Goal: Task Accomplishment & Management: Manage account settings

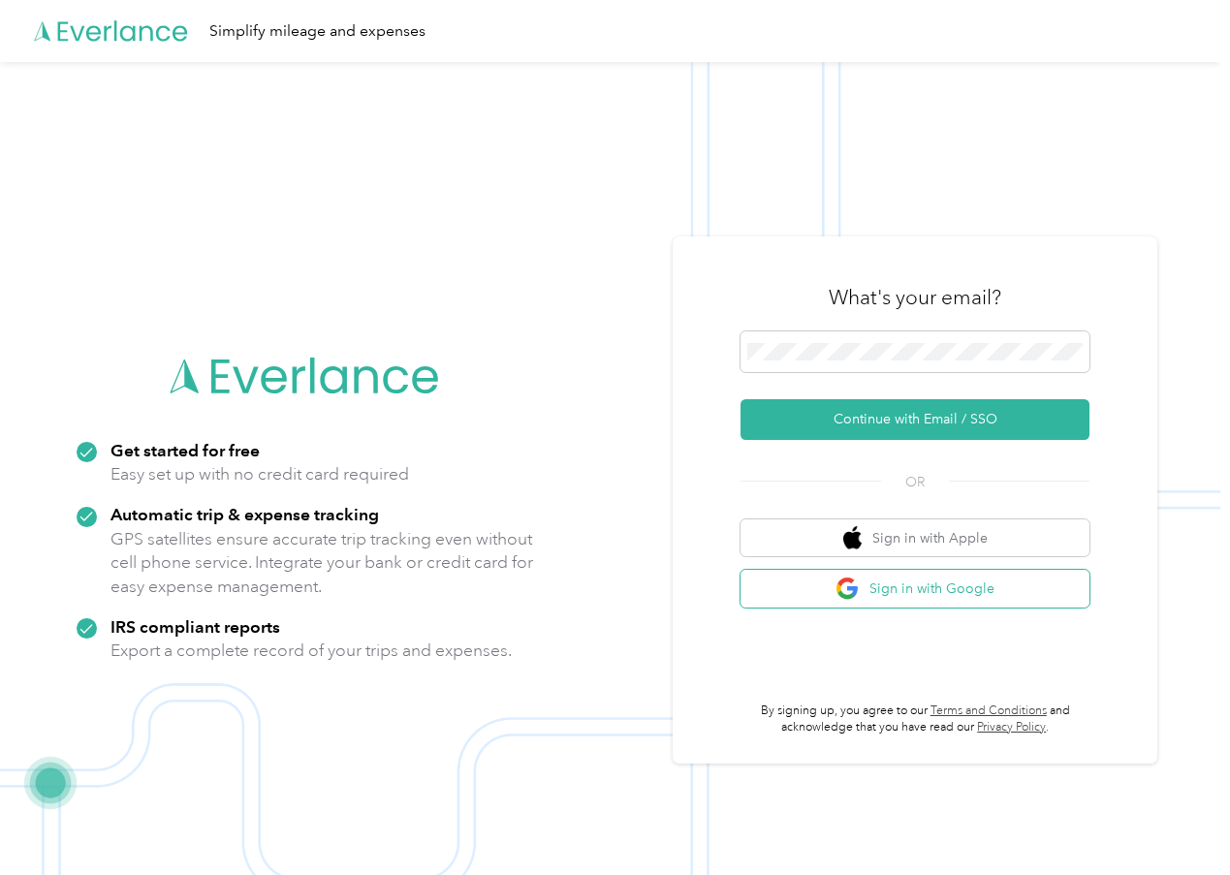
click at [814, 593] on button "Sign in with Google" at bounding box center [914, 589] width 349 height 38
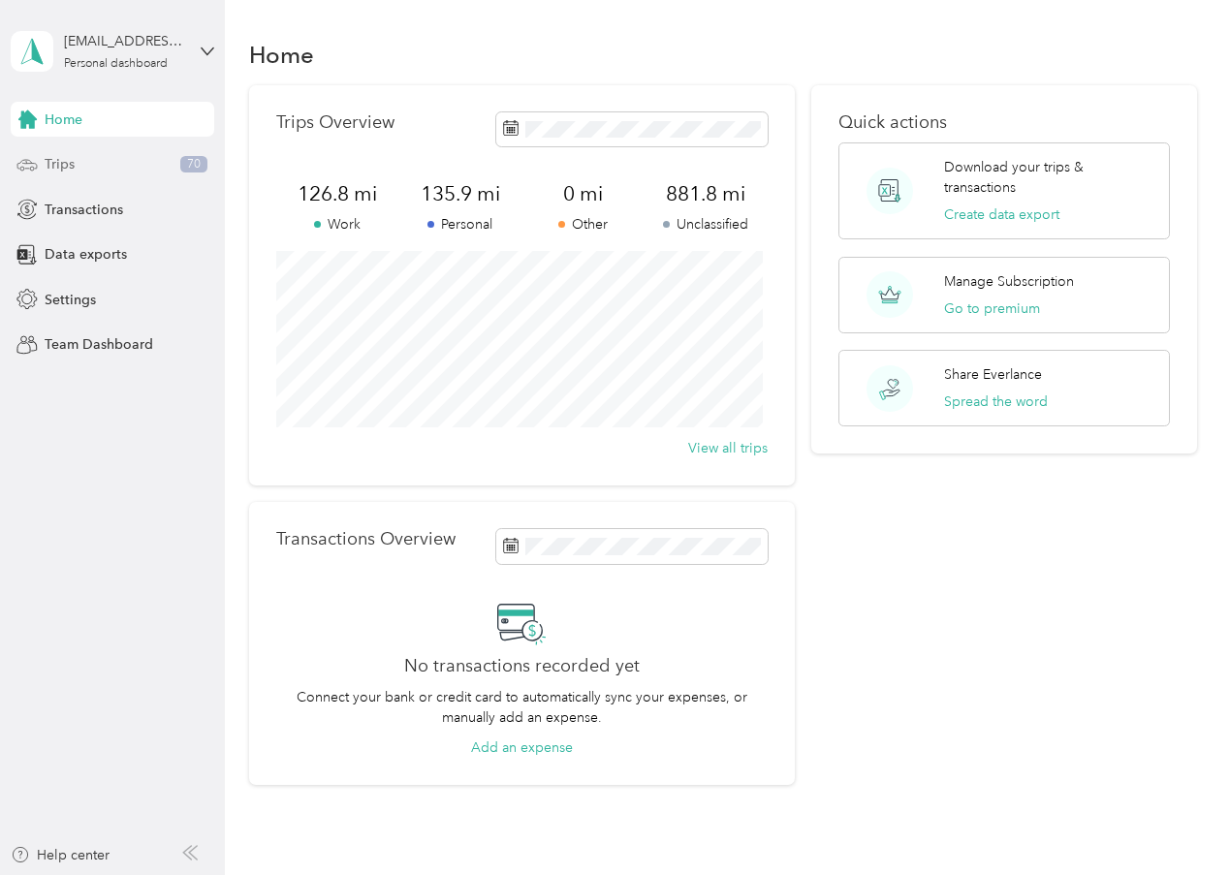
click at [63, 172] on span "Trips" at bounding box center [60, 164] width 30 height 20
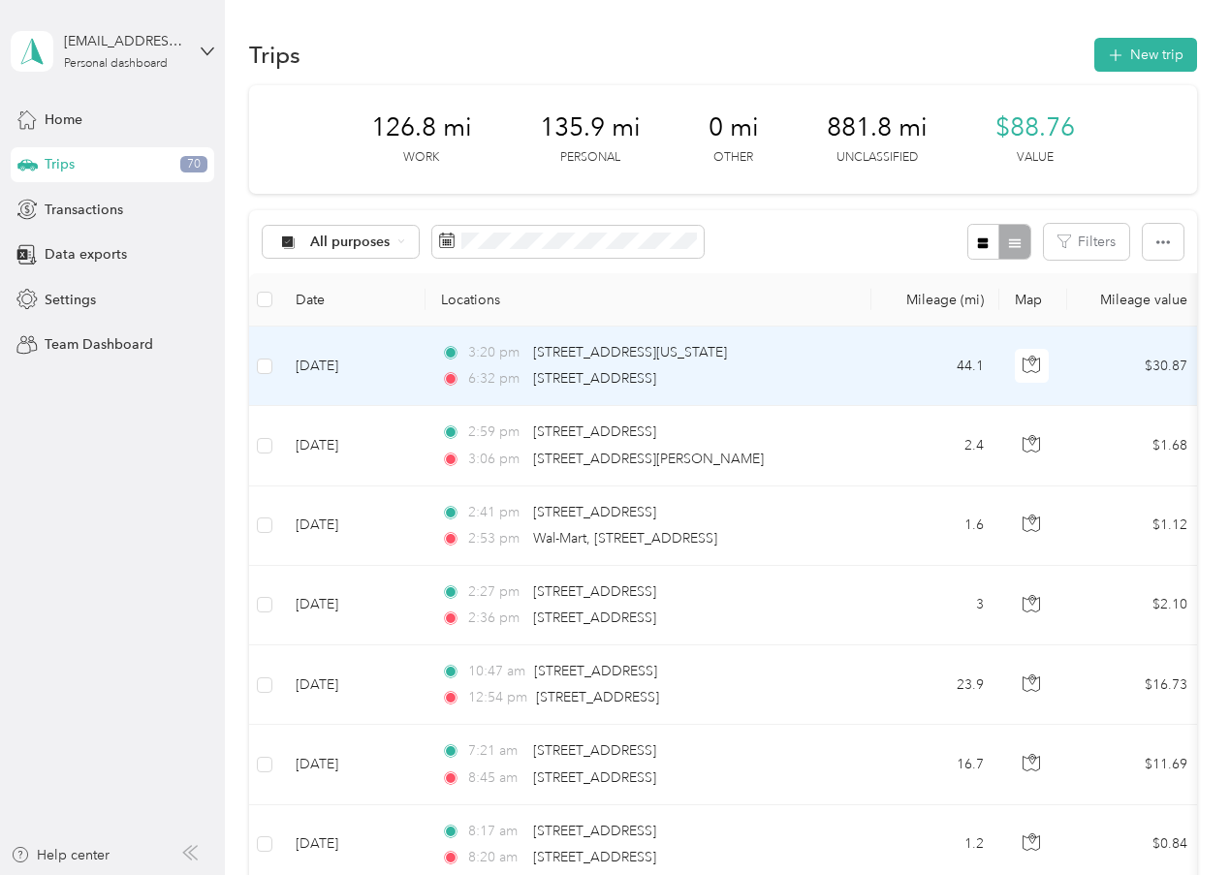
click at [331, 366] on td "[DATE]" at bounding box center [352, 366] width 145 height 79
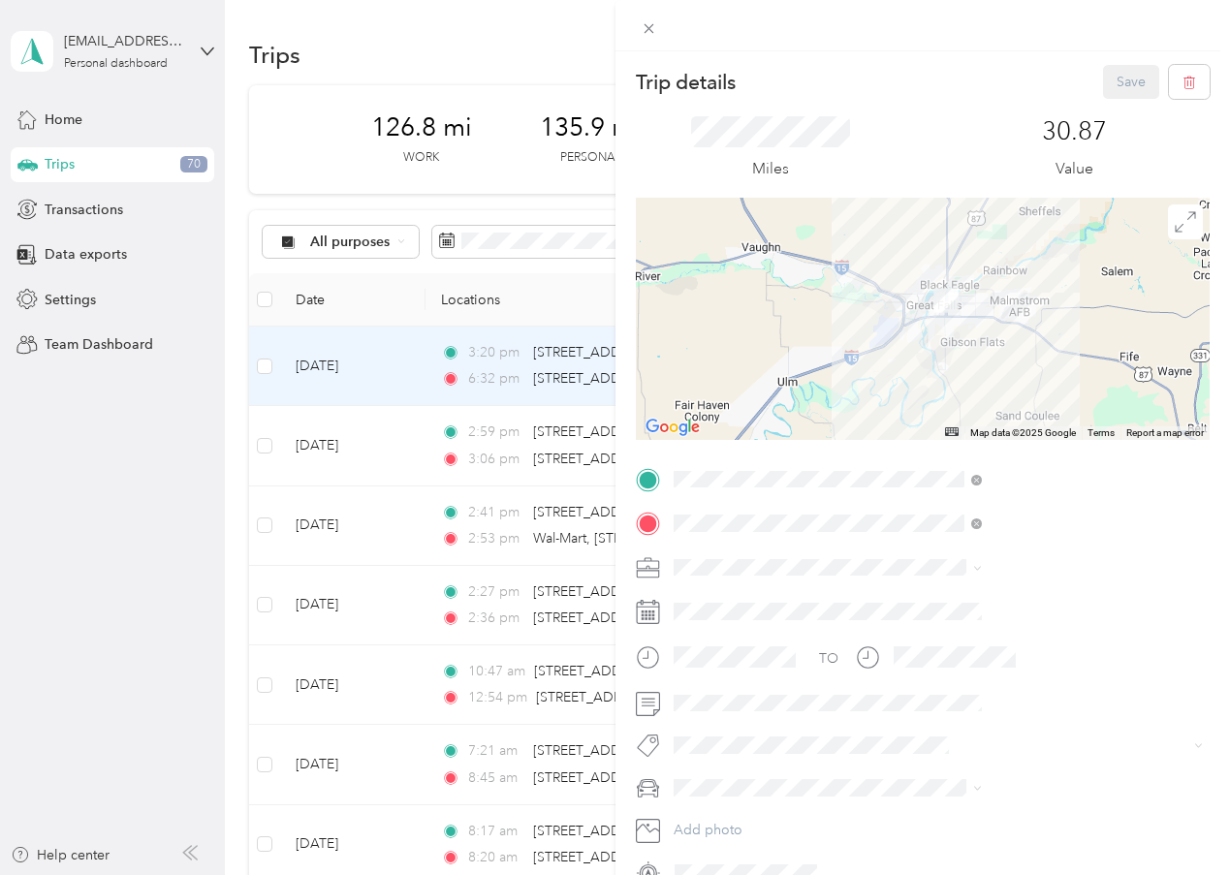
click at [902, 601] on div "Work" at bounding box center [1032, 594] width 295 height 20
click at [356, 449] on div "Trip details Save This trip cannot be edited because it is either under review,…" at bounding box center [615, 437] width 1230 height 875
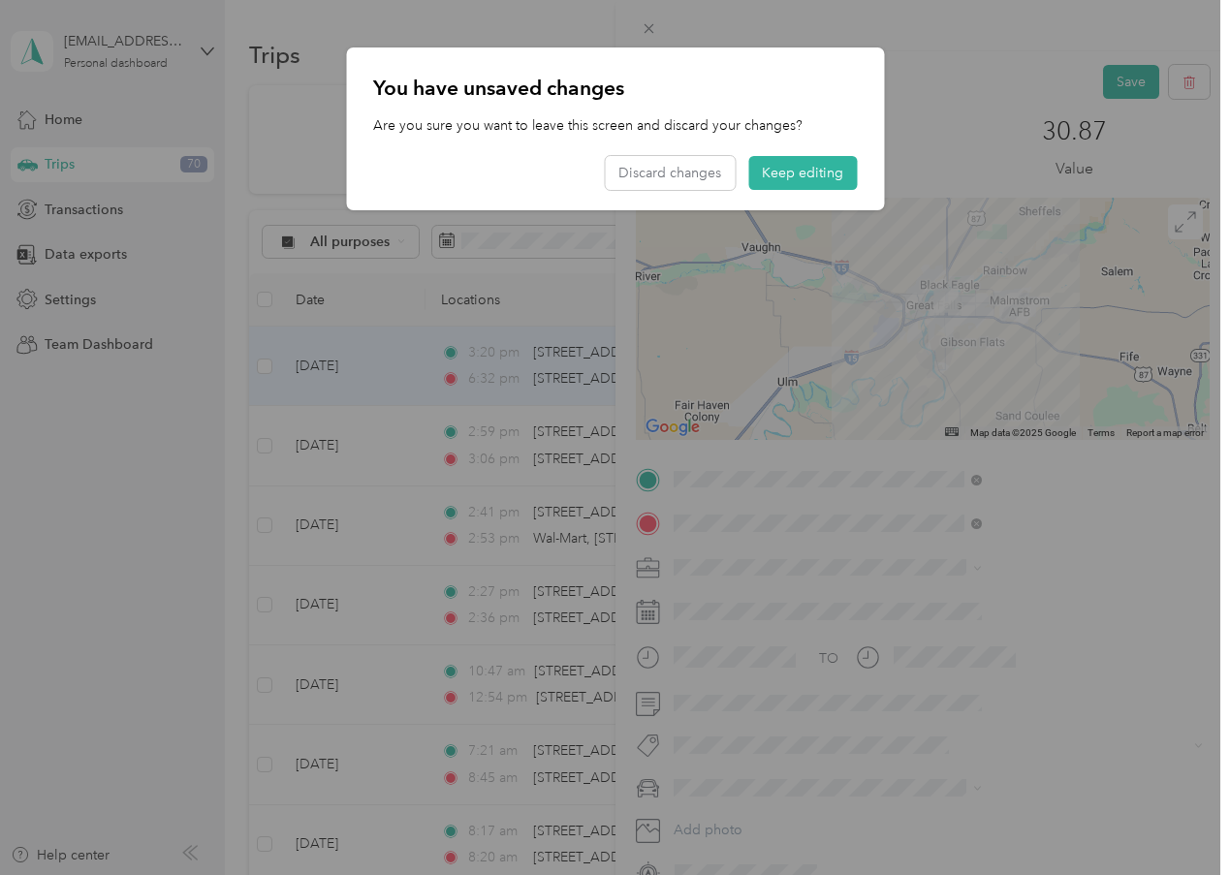
click at [1116, 57] on div "You have unsaved changes Are you sure you want to leave this screen and discard…" at bounding box center [884, 131] width 538 height 169
click at [1101, 88] on div "You have unsaved changes Are you sure you want to leave this screen and discard…" at bounding box center [884, 131] width 538 height 169
click at [791, 182] on button "Keep editing" at bounding box center [802, 173] width 109 height 34
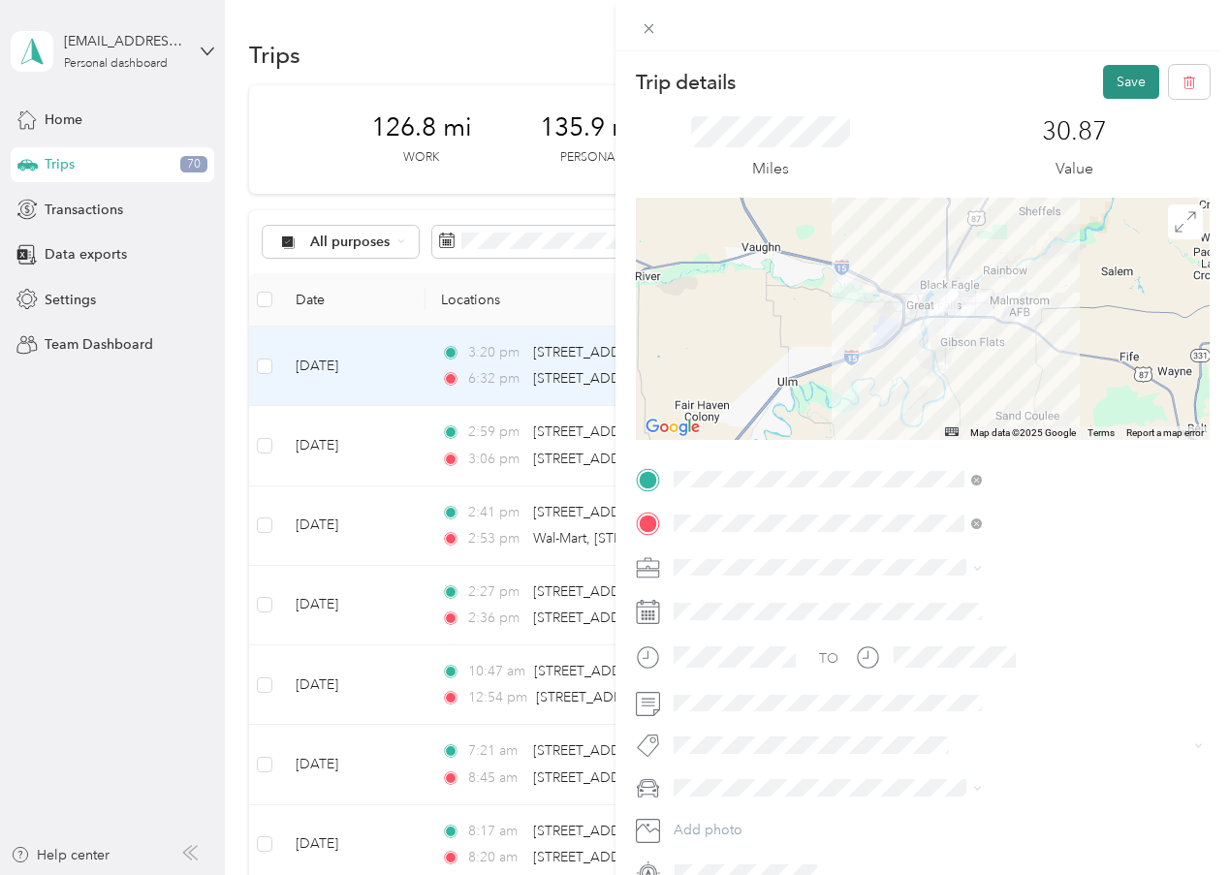
click at [1116, 70] on button "Save" at bounding box center [1131, 82] width 56 height 34
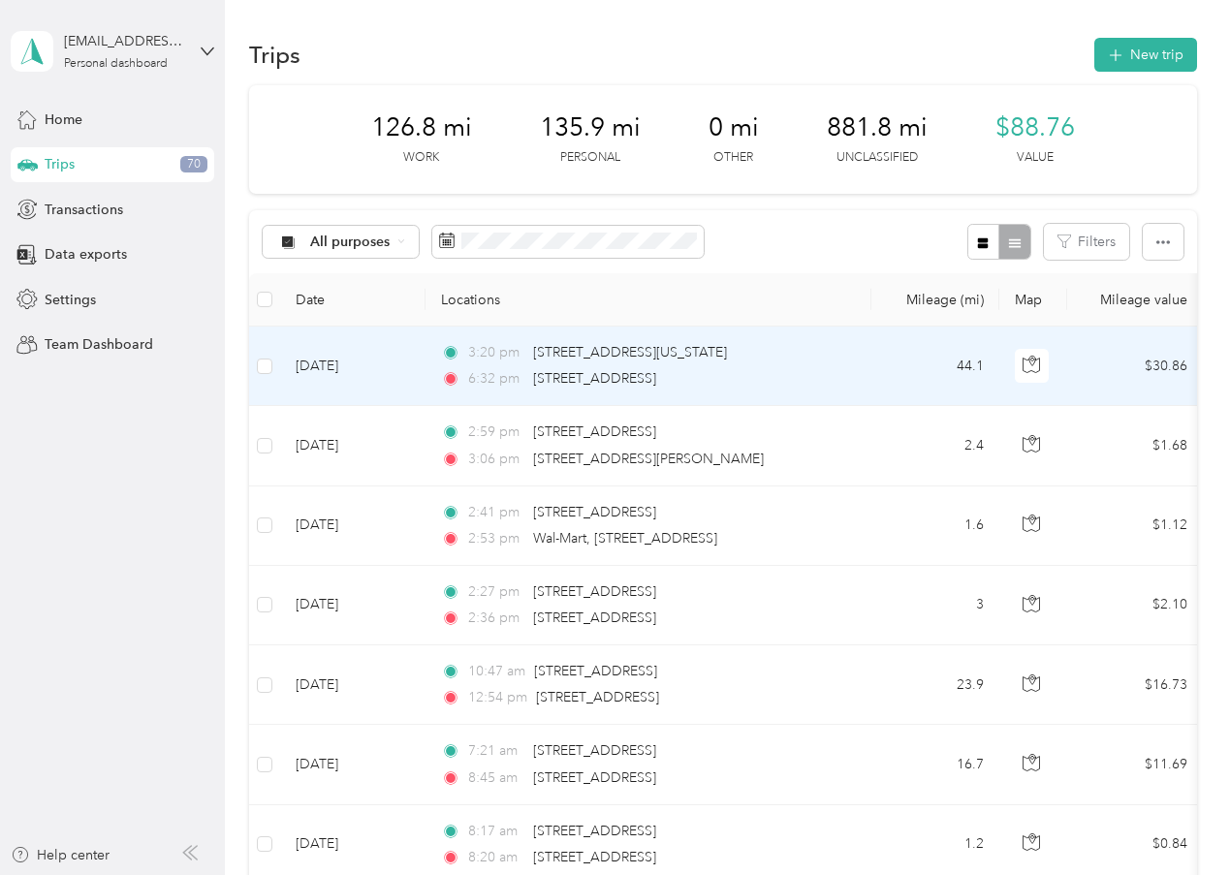
click at [335, 374] on td "[DATE]" at bounding box center [352, 366] width 145 height 79
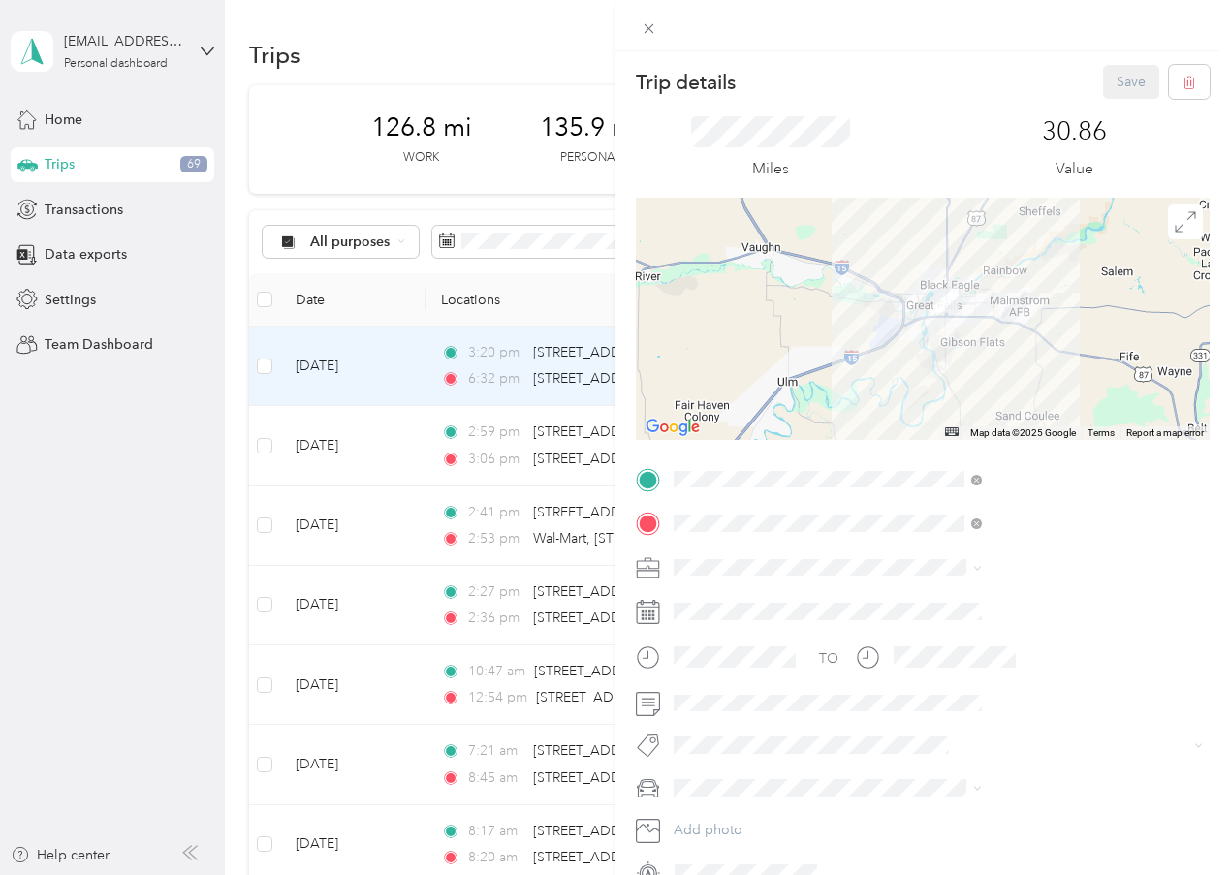
click at [332, 442] on div "Trip details Save This trip cannot be edited because it is either under review,…" at bounding box center [615, 437] width 1230 height 875
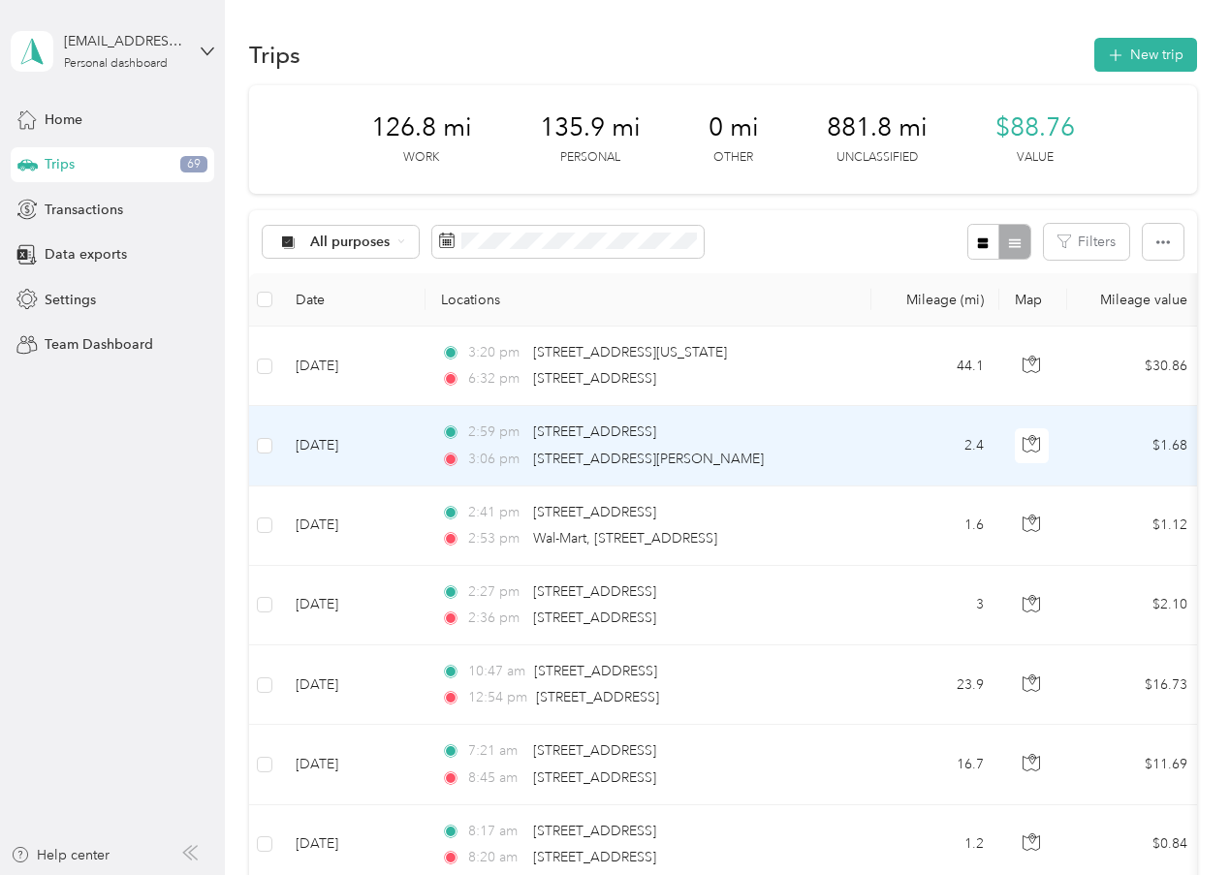
click at [335, 452] on td "[DATE]" at bounding box center [352, 445] width 145 height 79
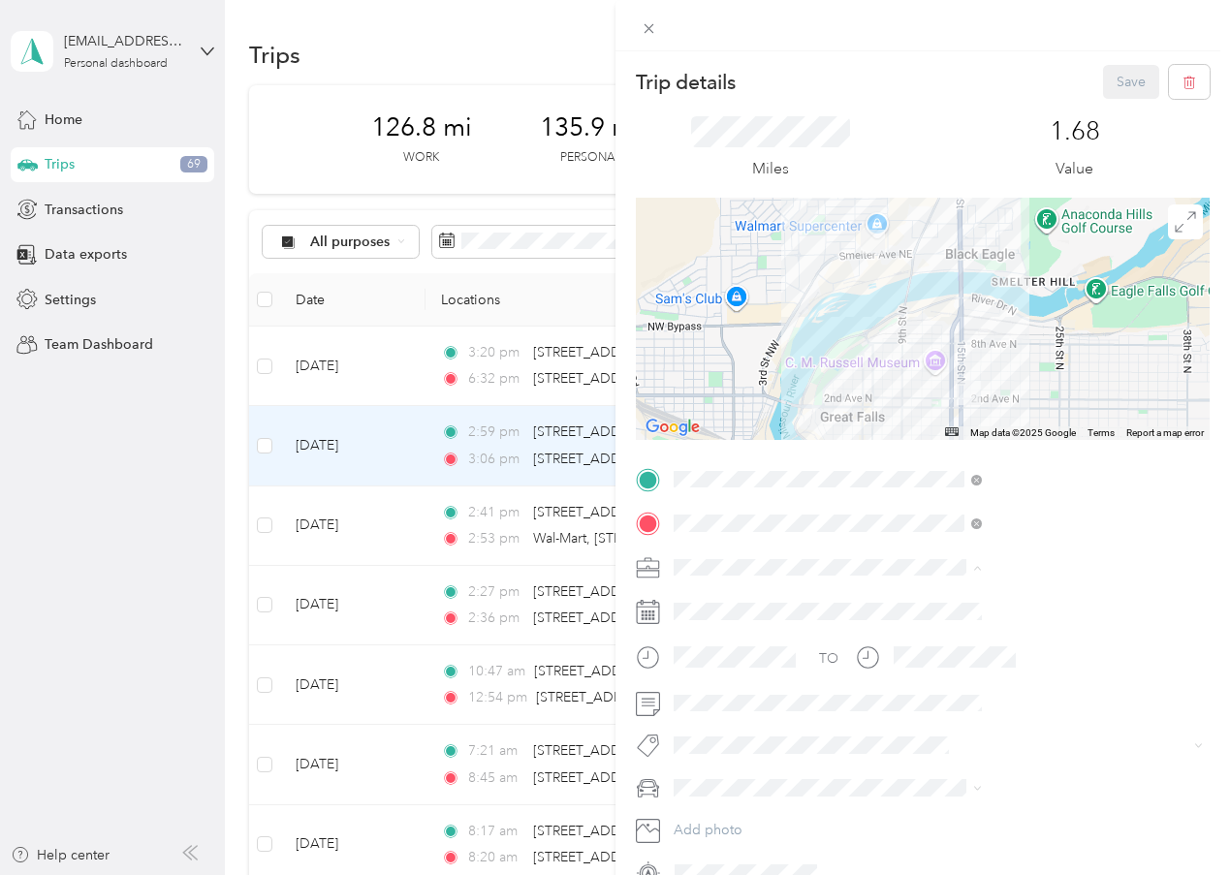
click at [909, 595] on span "Work" at bounding box center [901, 601] width 33 height 16
click at [1109, 75] on button "Save" at bounding box center [1131, 82] width 56 height 34
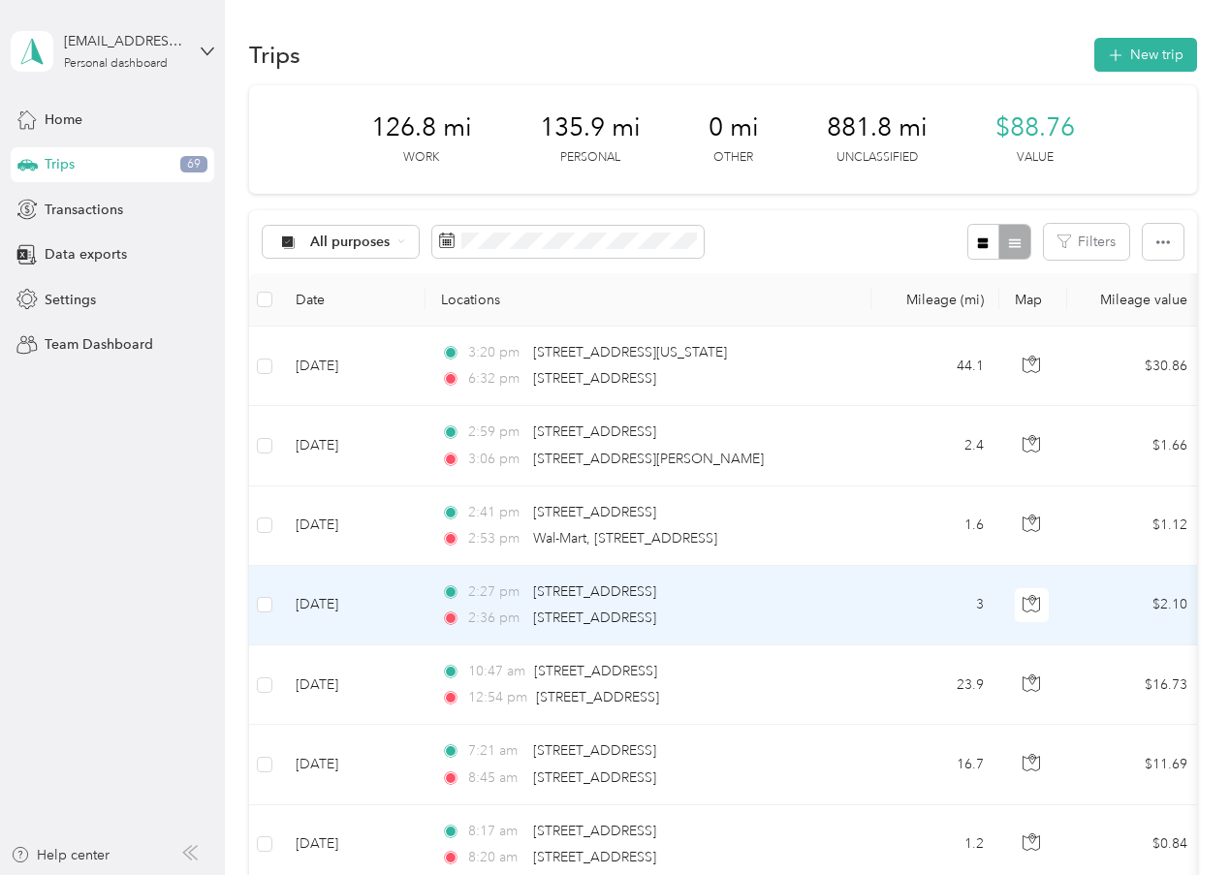
click at [340, 605] on td "[DATE]" at bounding box center [352, 605] width 145 height 79
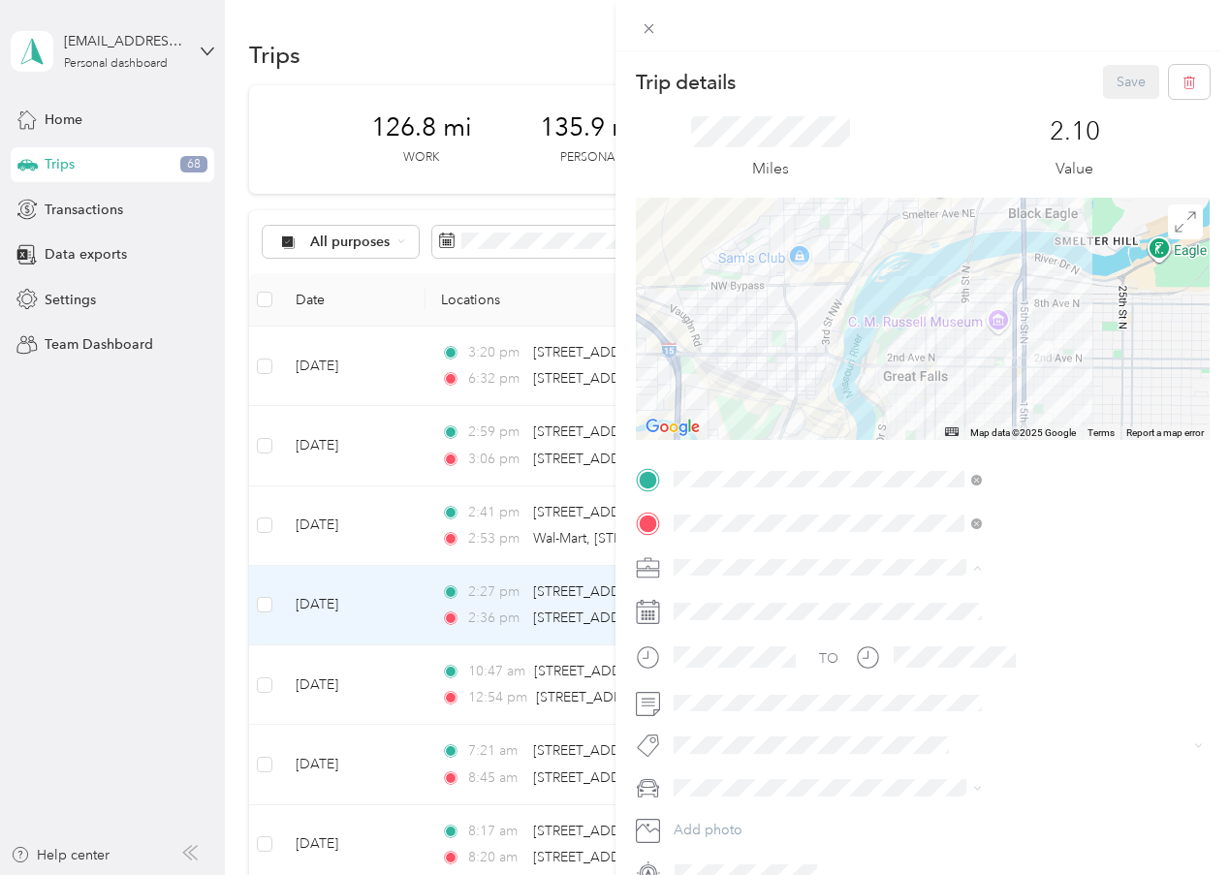
click at [918, 603] on li "Work" at bounding box center [1032, 601] width 322 height 34
click at [1121, 76] on button "Save" at bounding box center [1131, 82] width 56 height 34
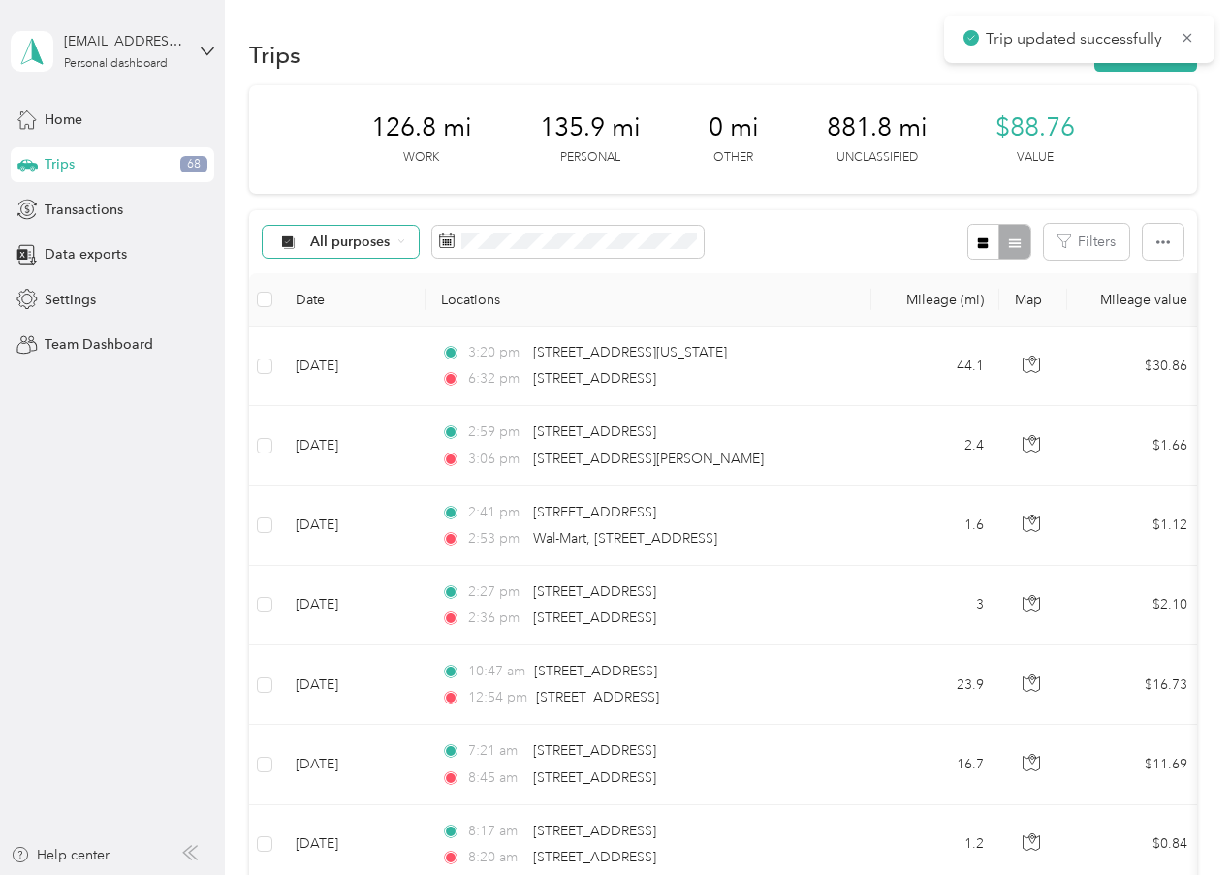
click at [373, 247] on span "All purposes" at bounding box center [350, 243] width 80 height 14
click at [367, 317] on li "Unclassified" at bounding box center [340, 309] width 155 height 34
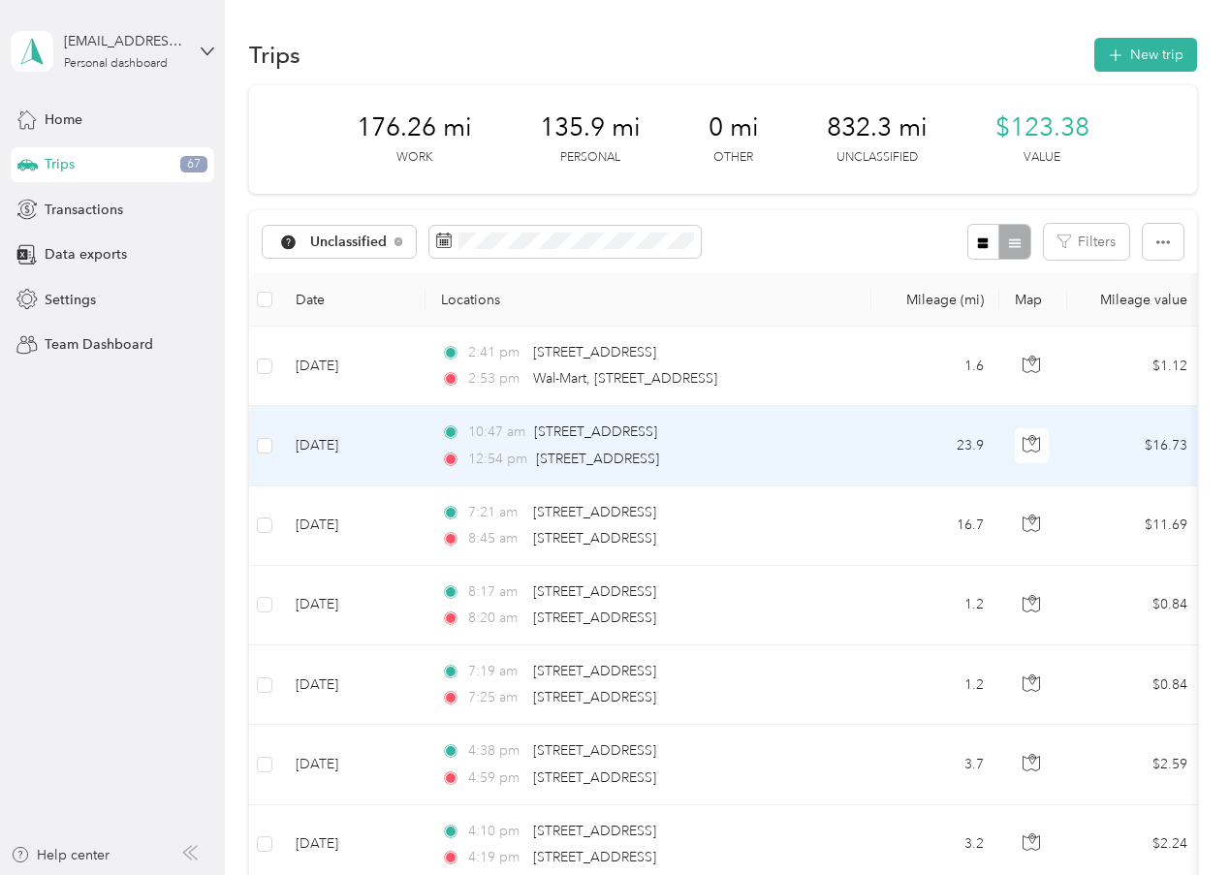
click at [350, 486] on td "[DATE]" at bounding box center [352, 445] width 145 height 79
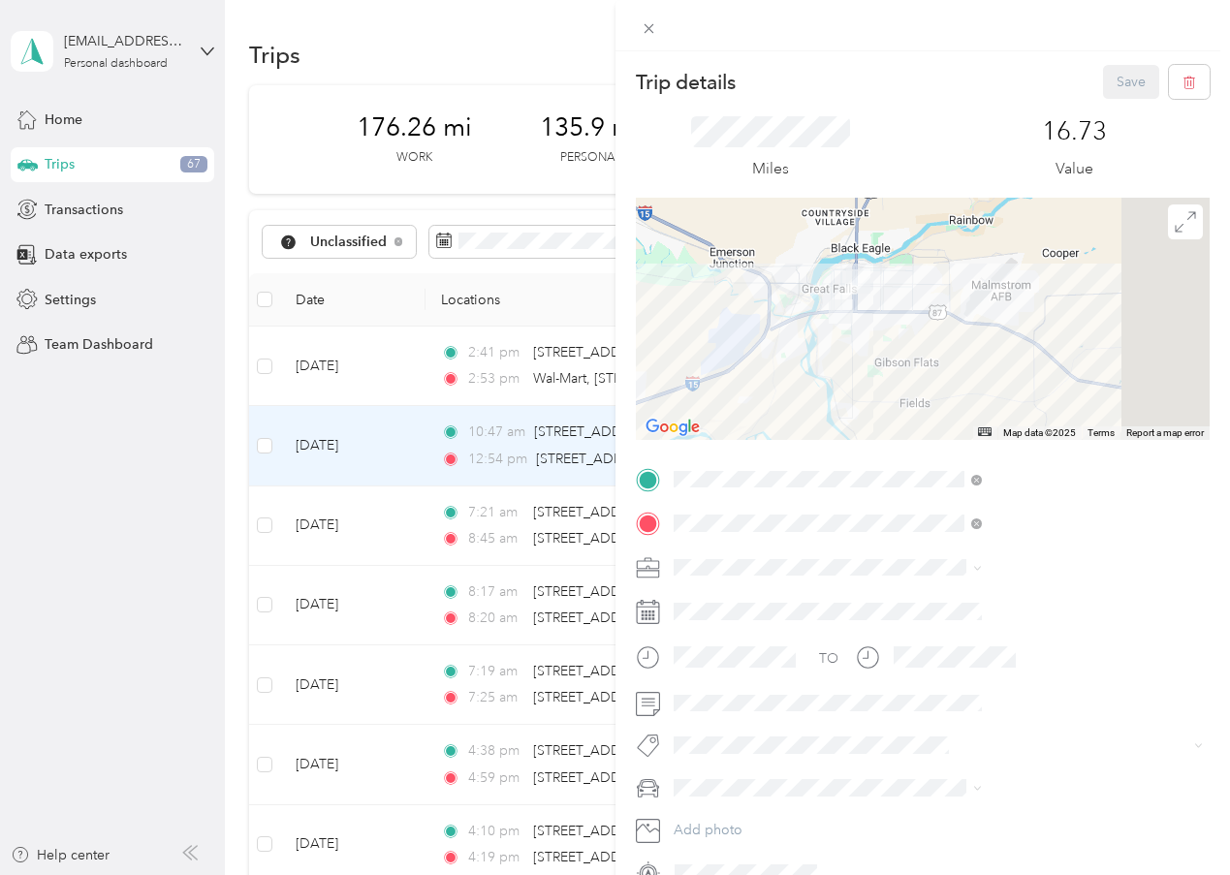
click at [907, 602] on li "Work" at bounding box center [1032, 599] width 322 height 34
click at [1113, 78] on button "Save" at bounding box center [1131, 82] width 56 height 34
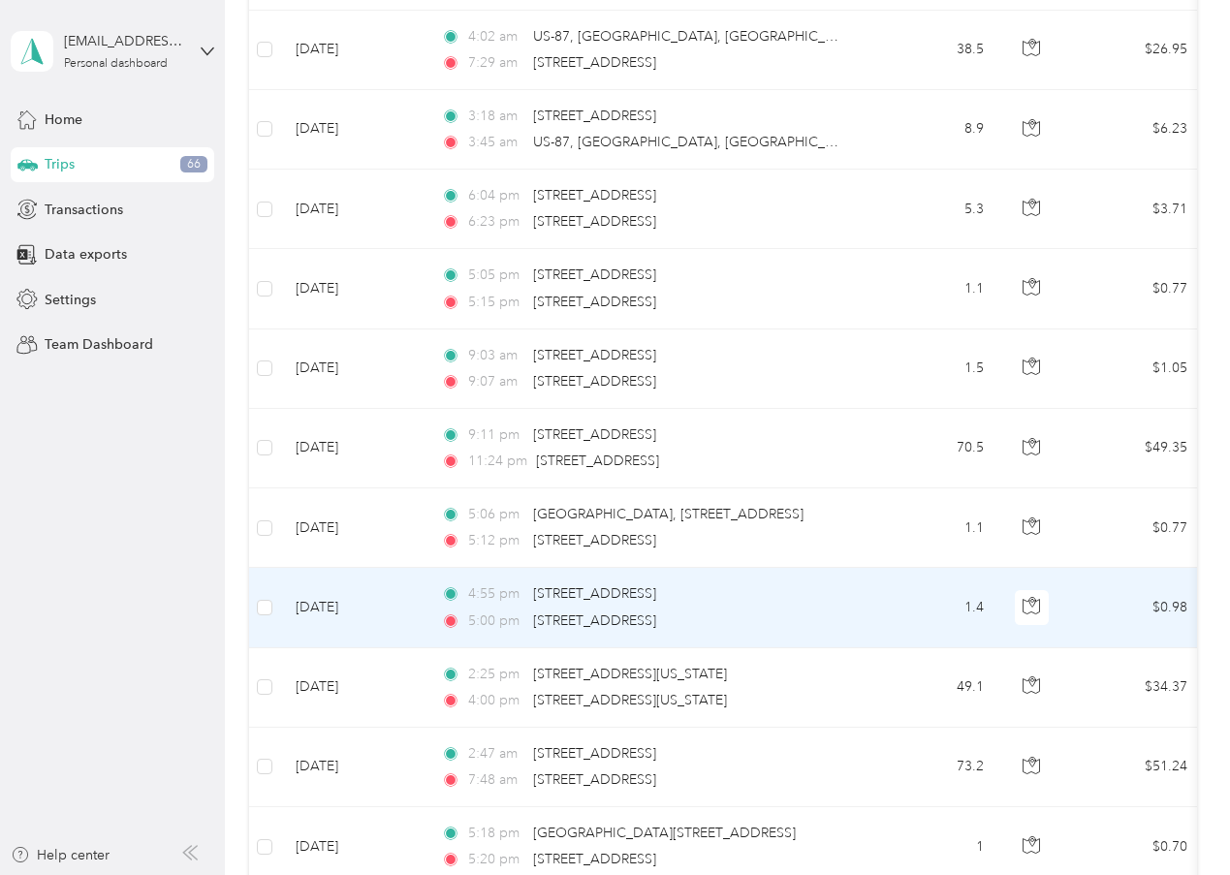
scroll to position [1357, 0]
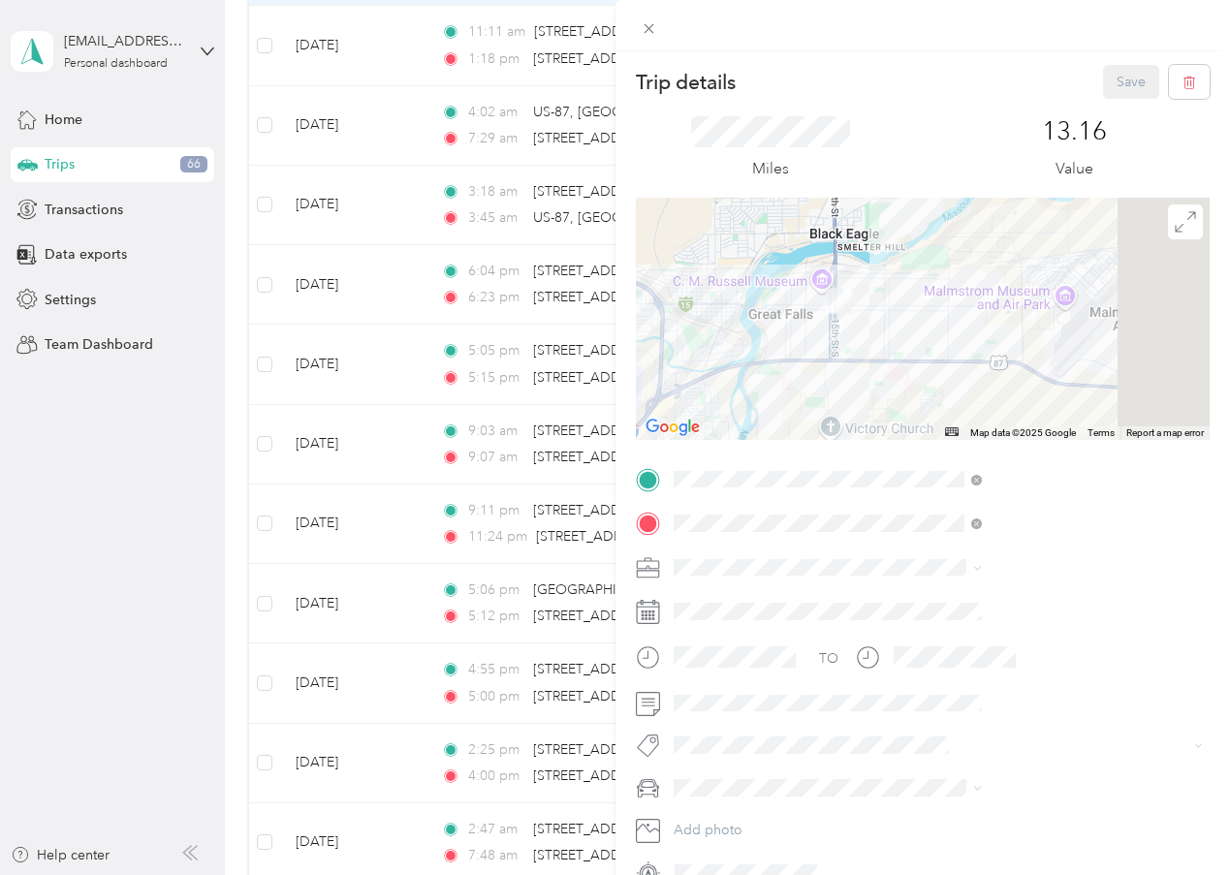
click at [916, 596] on span "Work" at bounding box center [901, 595] width 33 height 16
click at [1115, 75] on button "Save" at bounding box center [1131, 82] width 56 height 34
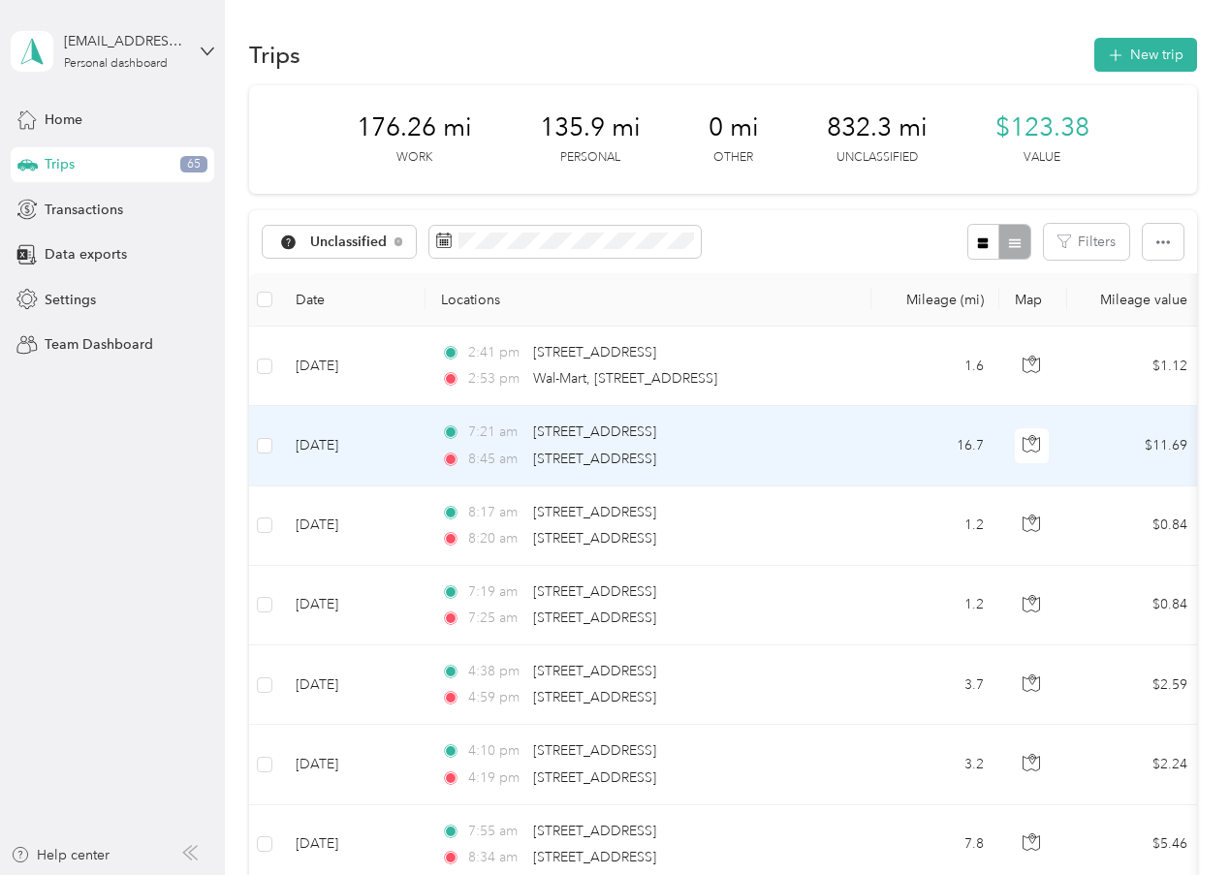
click at [352, 486] on td "[DATE]" at bounding box center [352, 445] width 145 height 79
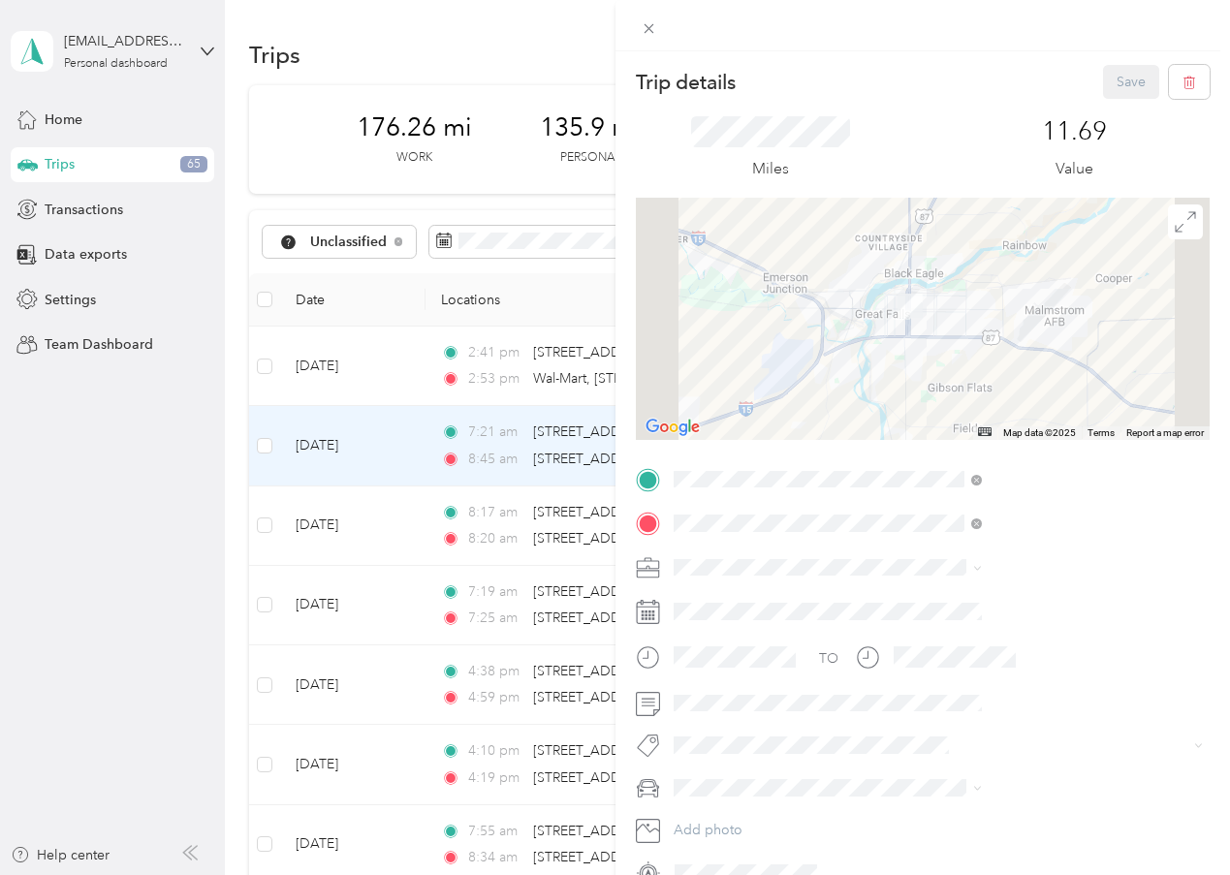
click at [905, 607] on li "Work" at bounding box center [1032, 598] width 322 height 34
click at [1112, 79] on button "Save" at bounding box center [1131, 82] width 56 height 34
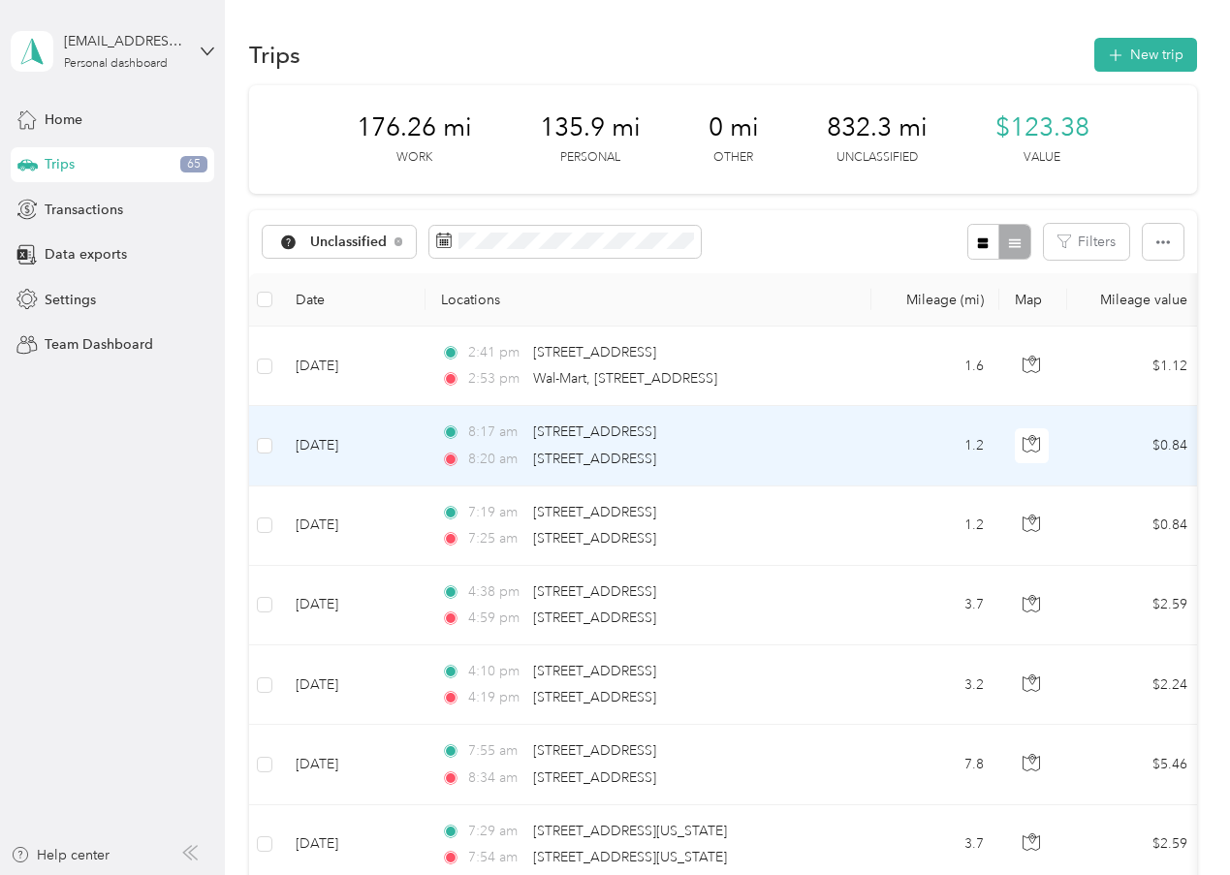
click at [322, 486] on td "[DATE]" at bounding box center [352, 445] width 145 height 79
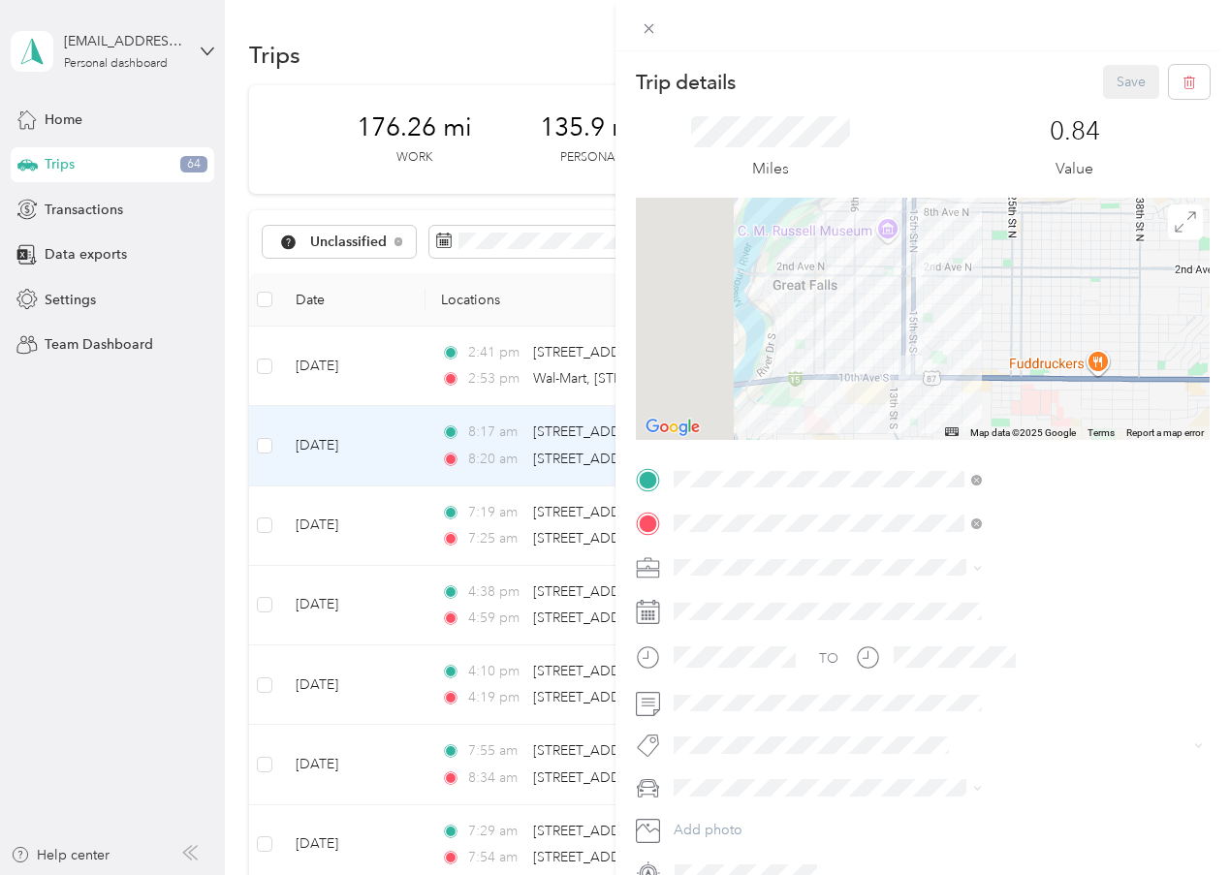
click at [915, 636] on li "Personal" at bounding box center [1032, 631] width 322 height 34
click at [1104, 67] on button "Save" at bounding box center [1131, 82] width 56 height 34
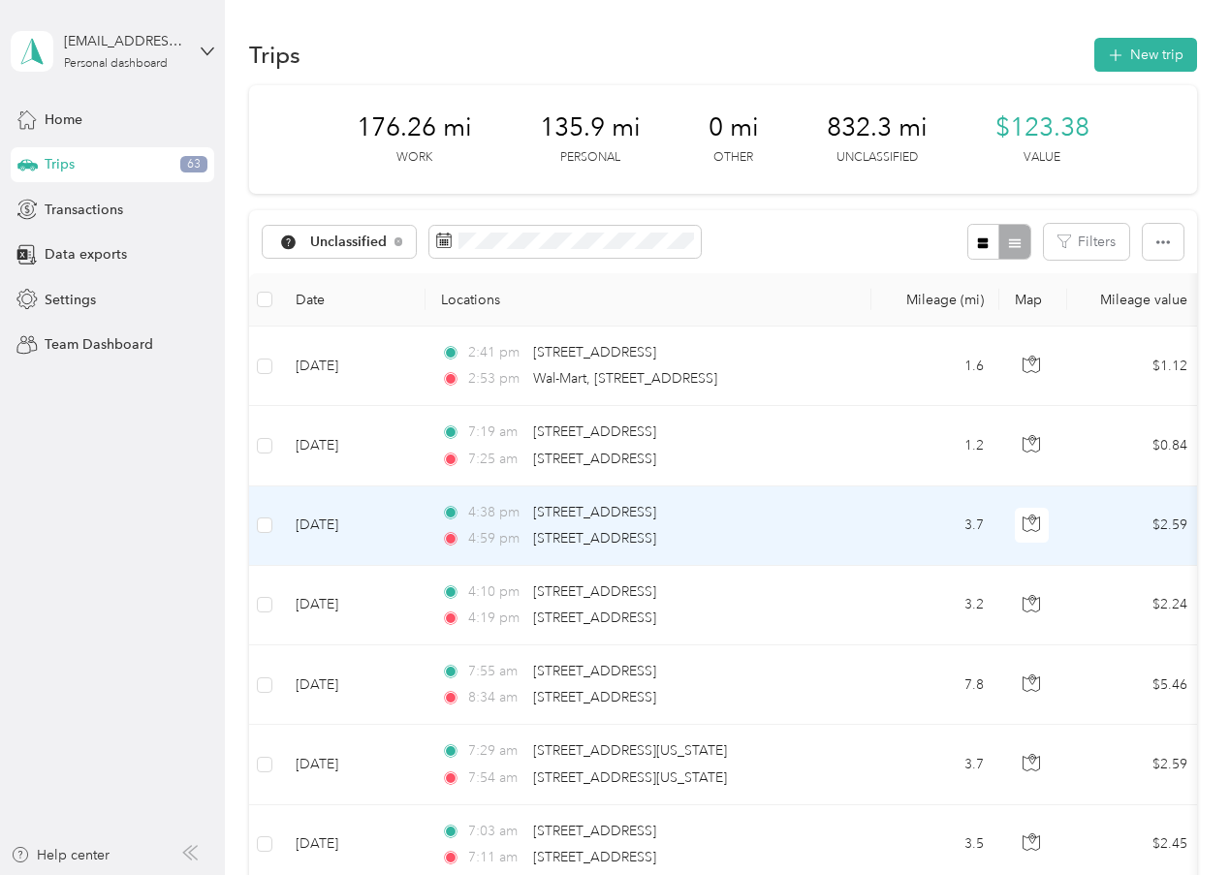
click at [358, 566] on td "[DATE]" at bounding box center [352, 526] width 145 height 79
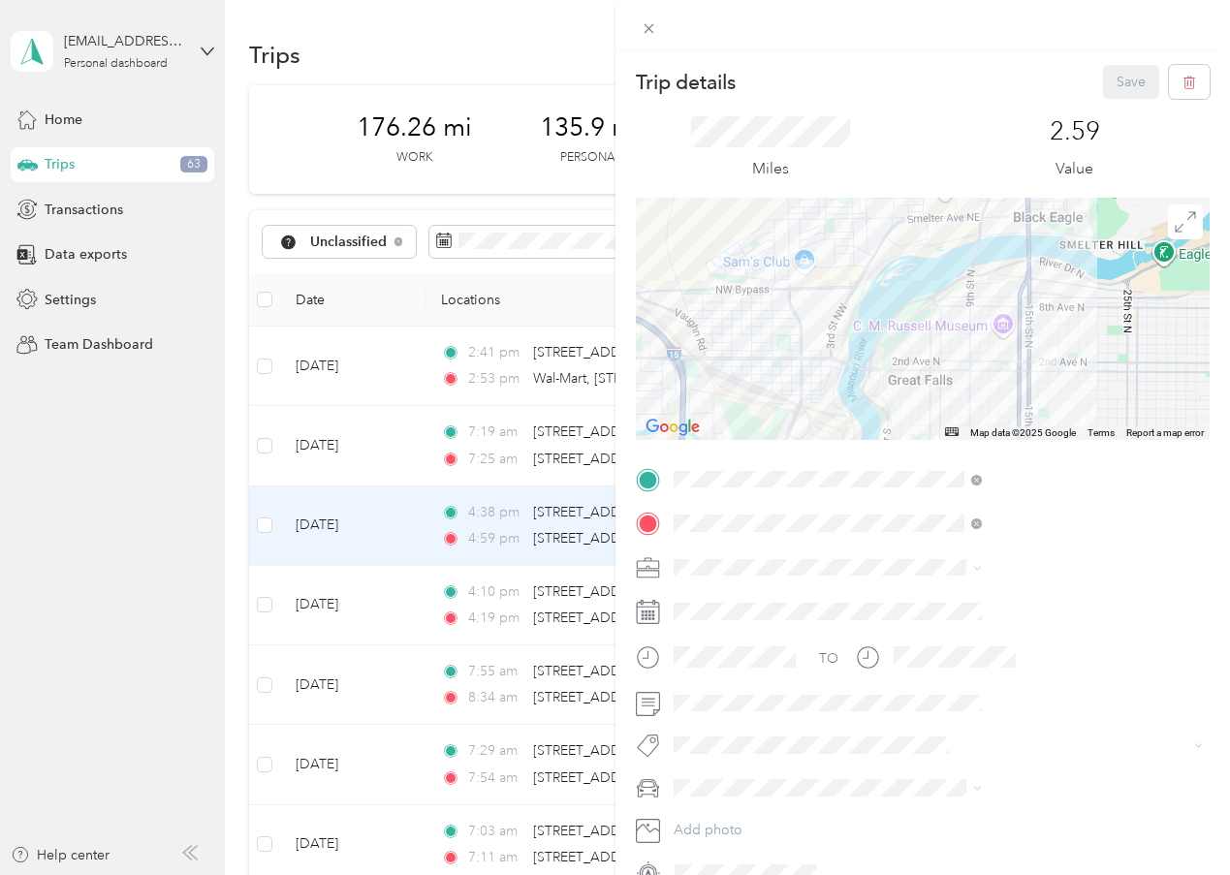
click at [901, 599] on div "Work" at bounding box center [1032, 593] width 295 height 20
click at [501, 759] on div "Trip details Save This trip cannot be edited because it is either under review,…" at bounding box center [615, 437] width 1230 height 875
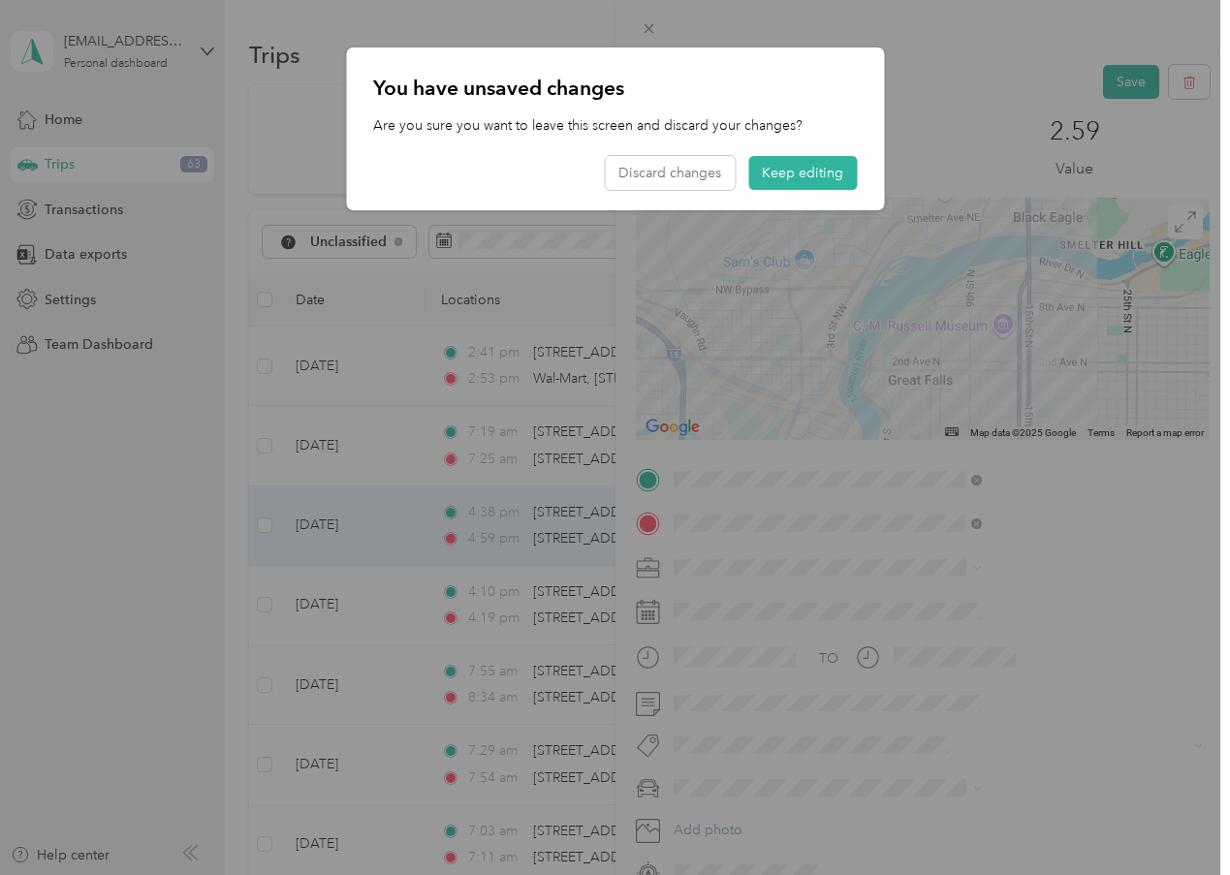
drag, startPoint x: 837, startPoint y: 175, endPoint x: 934, endPoint y: 156, distance: 98.8
click at [838, 175] on button "Keep editing" at bounding box center [802, 173] width 109 height 34
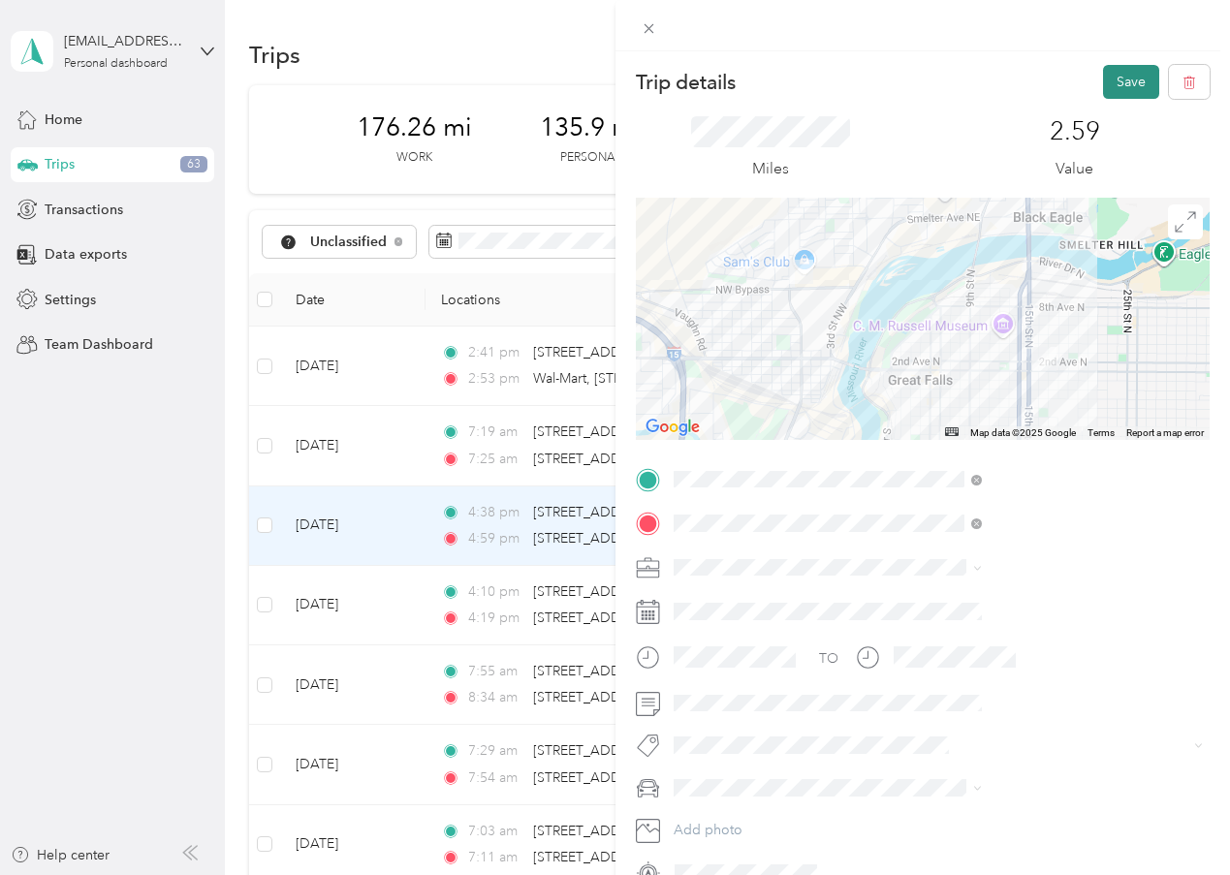
click at [1128, 75] on button "Save" at bounding box center [1131, 82] width 56 height 34
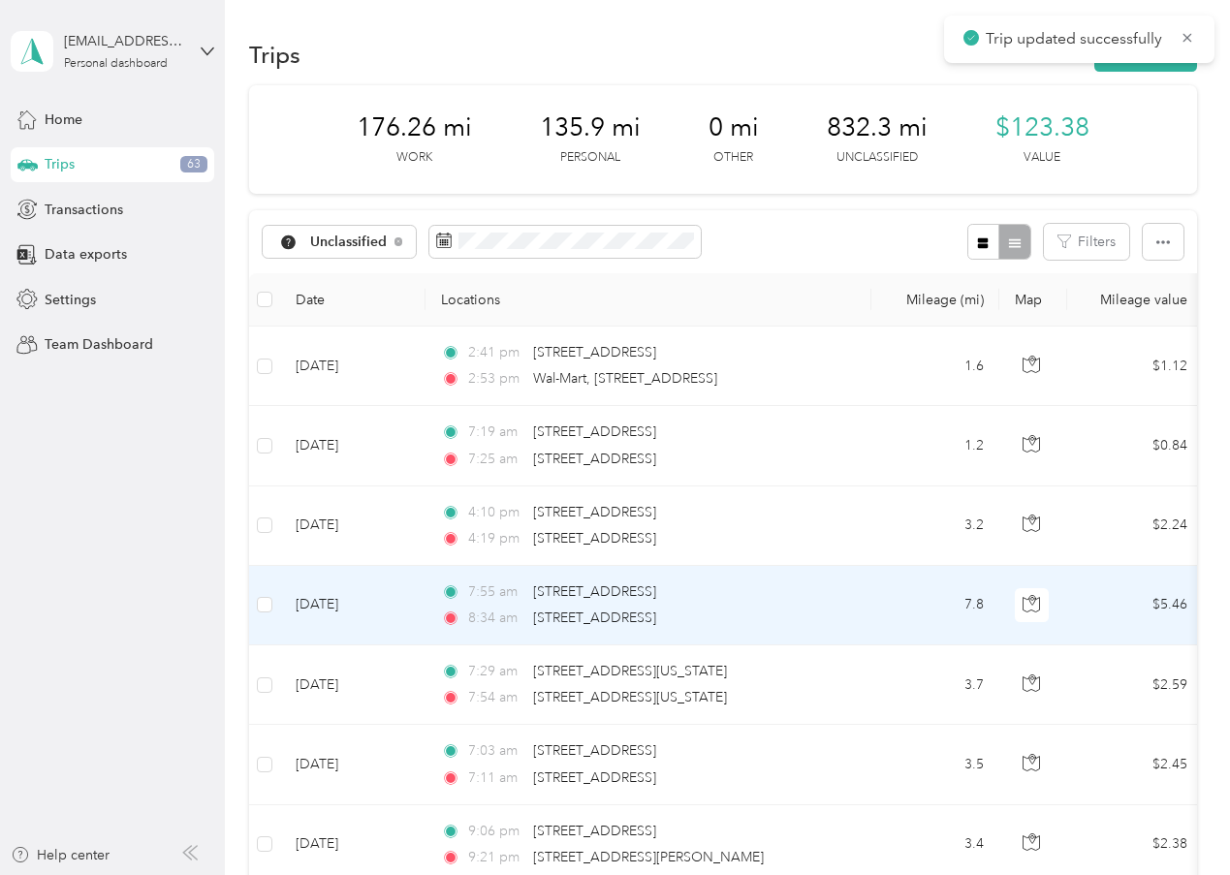
click at [389, 646] on td "[DATE]" at bounding box center [352, 605] width 145 height 79
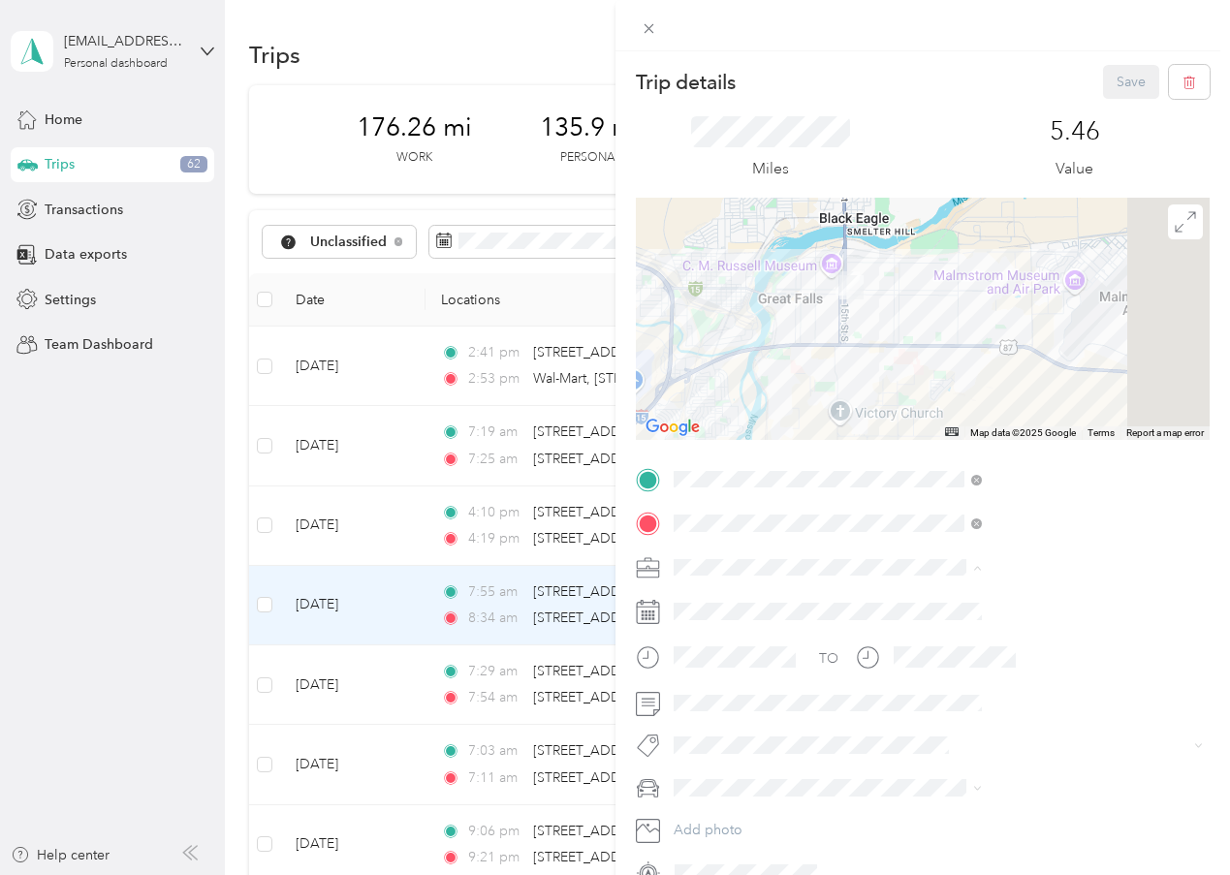
click at [892, 599] on div "Work" at bounding box center [1032, 601] width 295 height 20
click at [1107, 76] on button "Save" at bounding box center [1131, 82] width 56 height 34
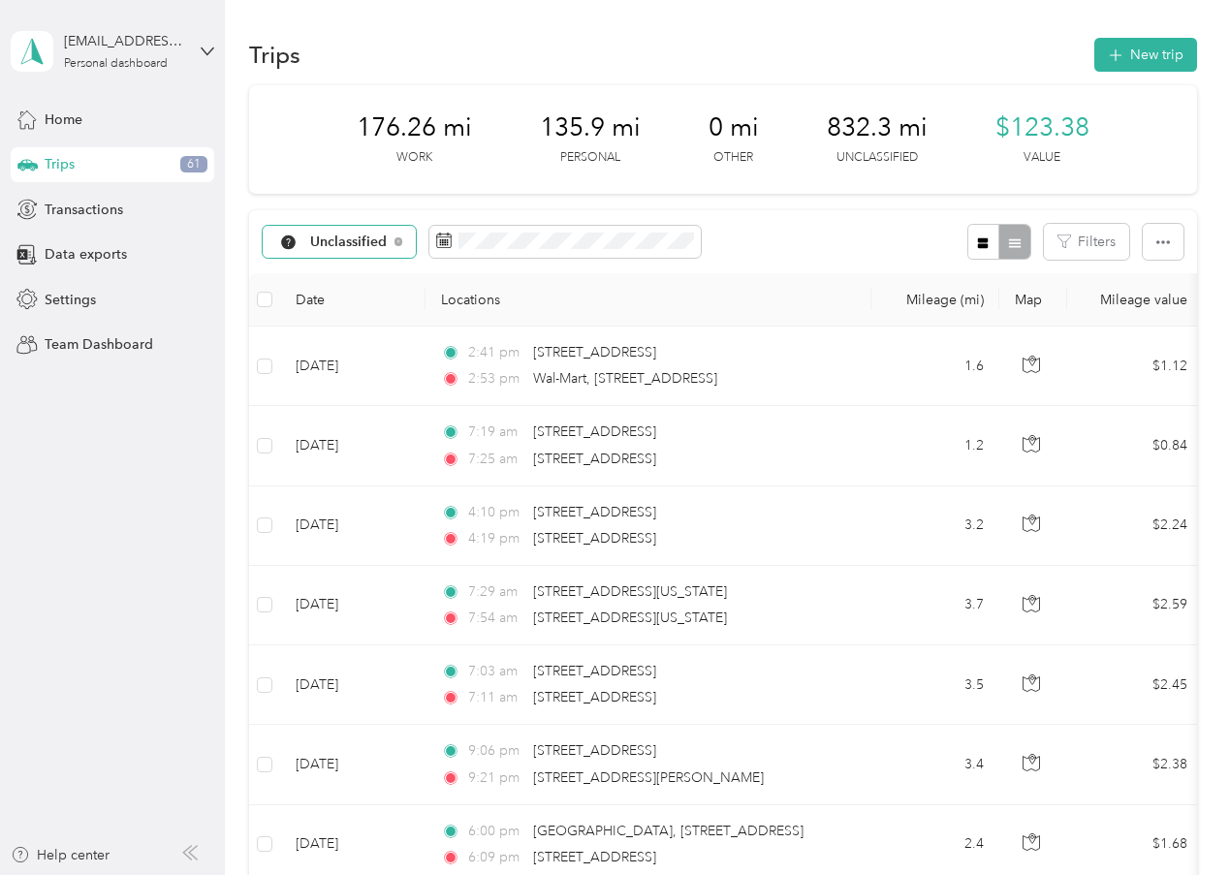
click at [358, 249] on span "Unclassified" at bounding box center [349, 243] width 78 height 14
click at [360, 444] on li "All purposes" at bounding box center [344, 435] width 162 height 34
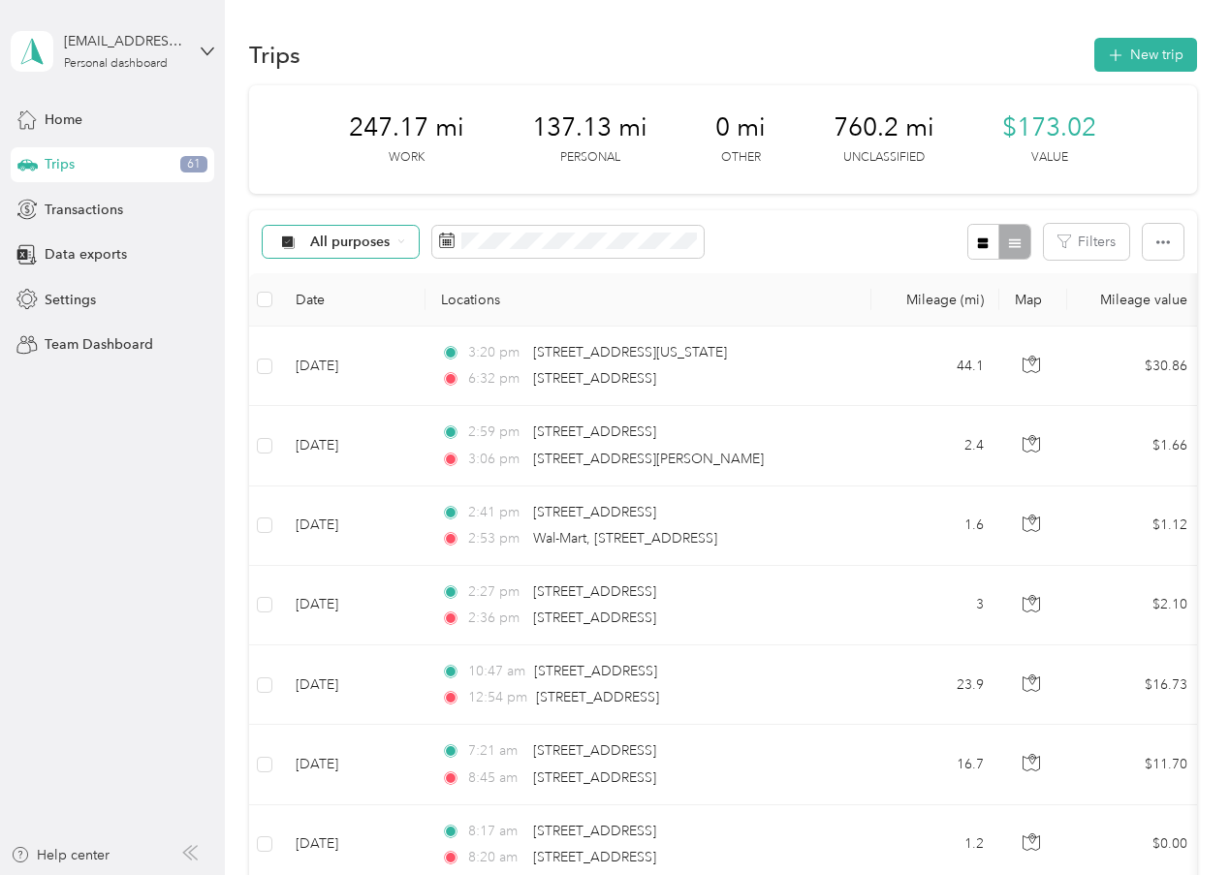
click at [354, 249] on span "All purposes" at bounding box center [350, 243] width 80 height 14
click at [345, 502] on span "Work" at bounding box center [358, 507] width 94 height 20
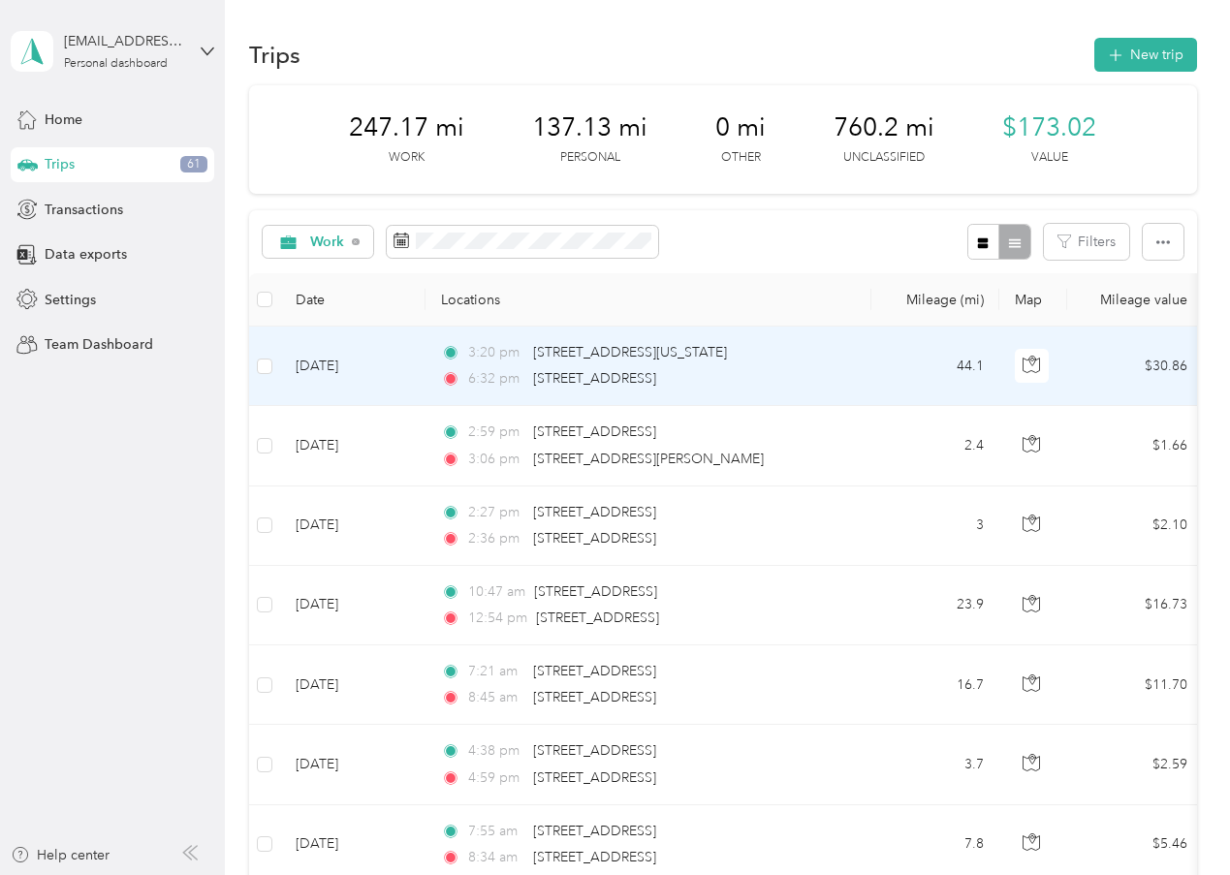
click at [378, 406] on td "[DATE]" at bounding box center [352, 366] width 145 height 79
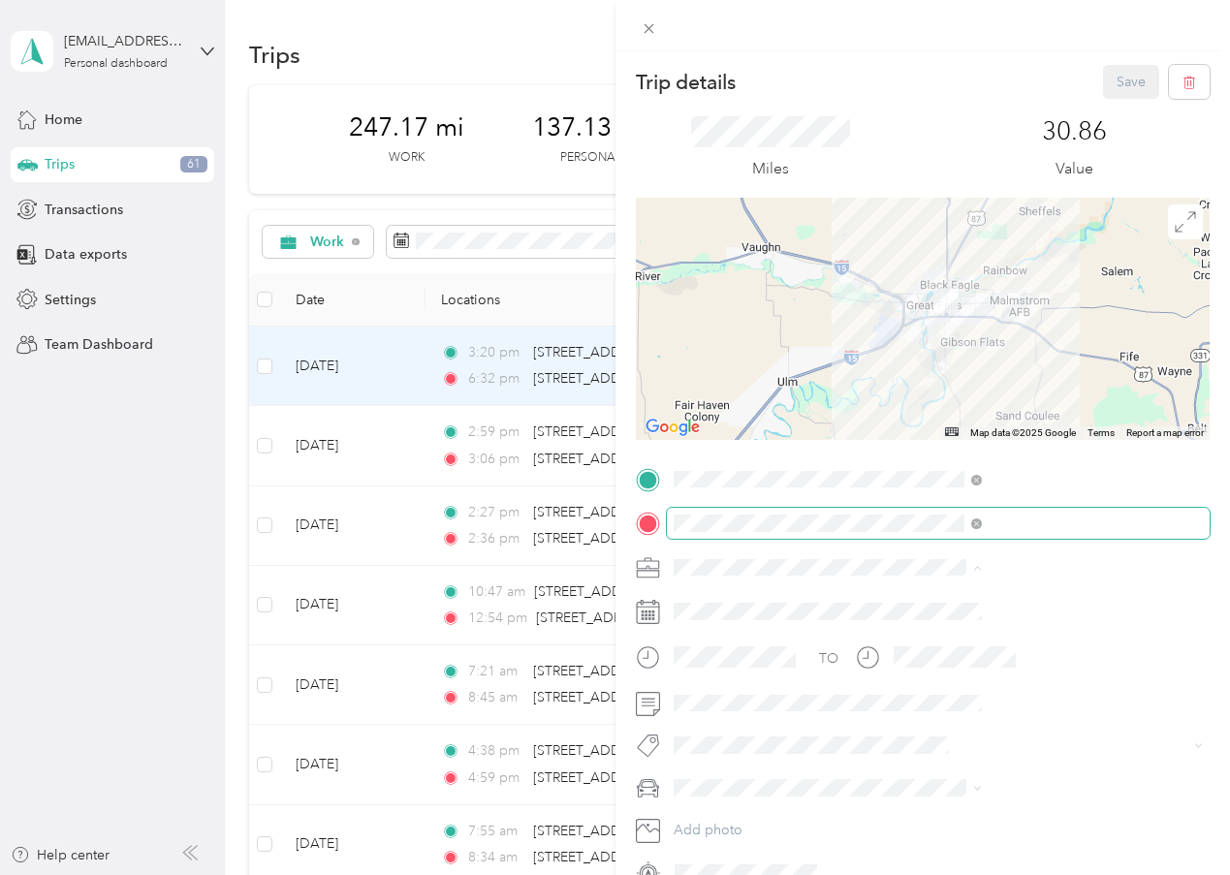
click at [1082, 538] on span at bounding box center [939, 523] width 544 height 31
click at [366, 599] on div "Trip details Save This trip cannot be edited because it is either under review,…" at bounding box center [615, 437] width 1230 height 875
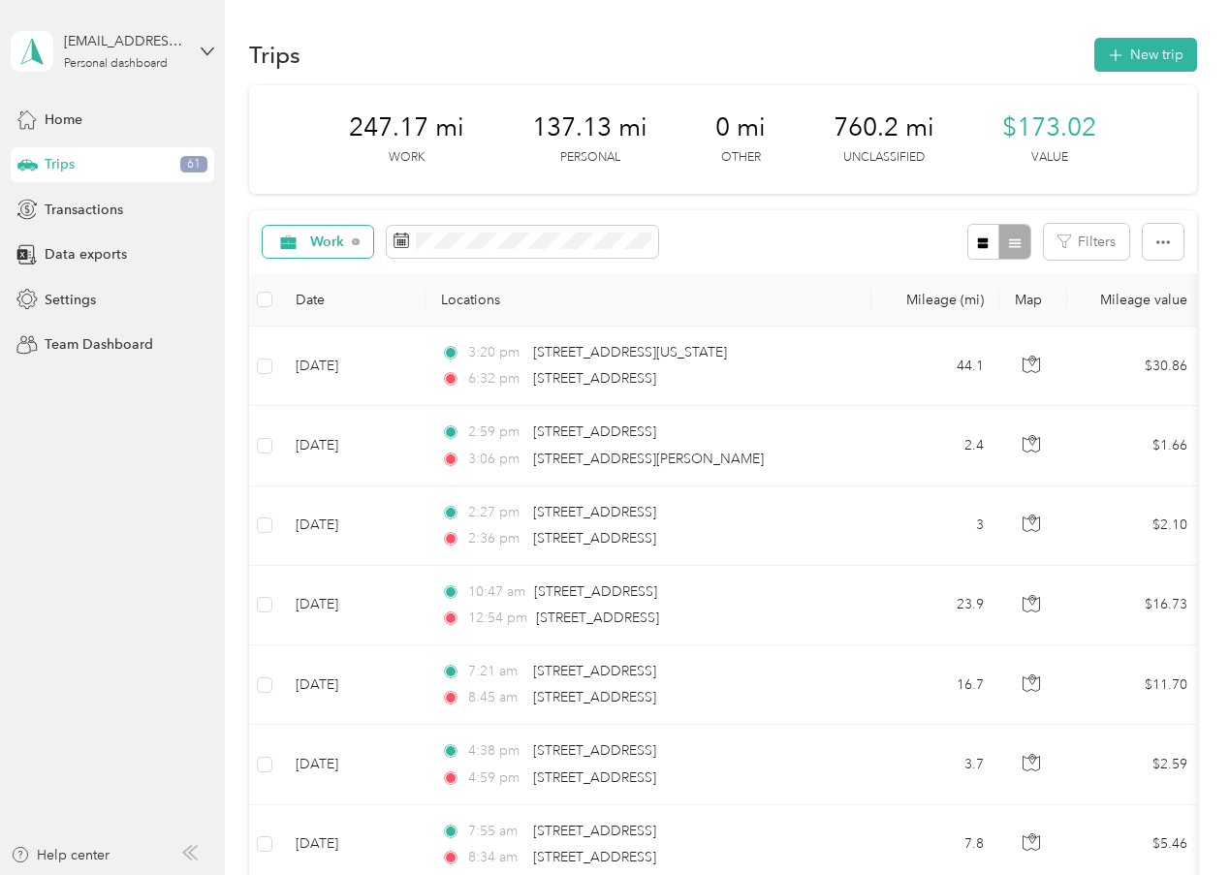
click at [329, 249] on span "Work" at bounding box center [327, 243] width 35 height 14
click at [336, 471] on span "Unclassified" at bounding box center [350, 467] width 79 height 20
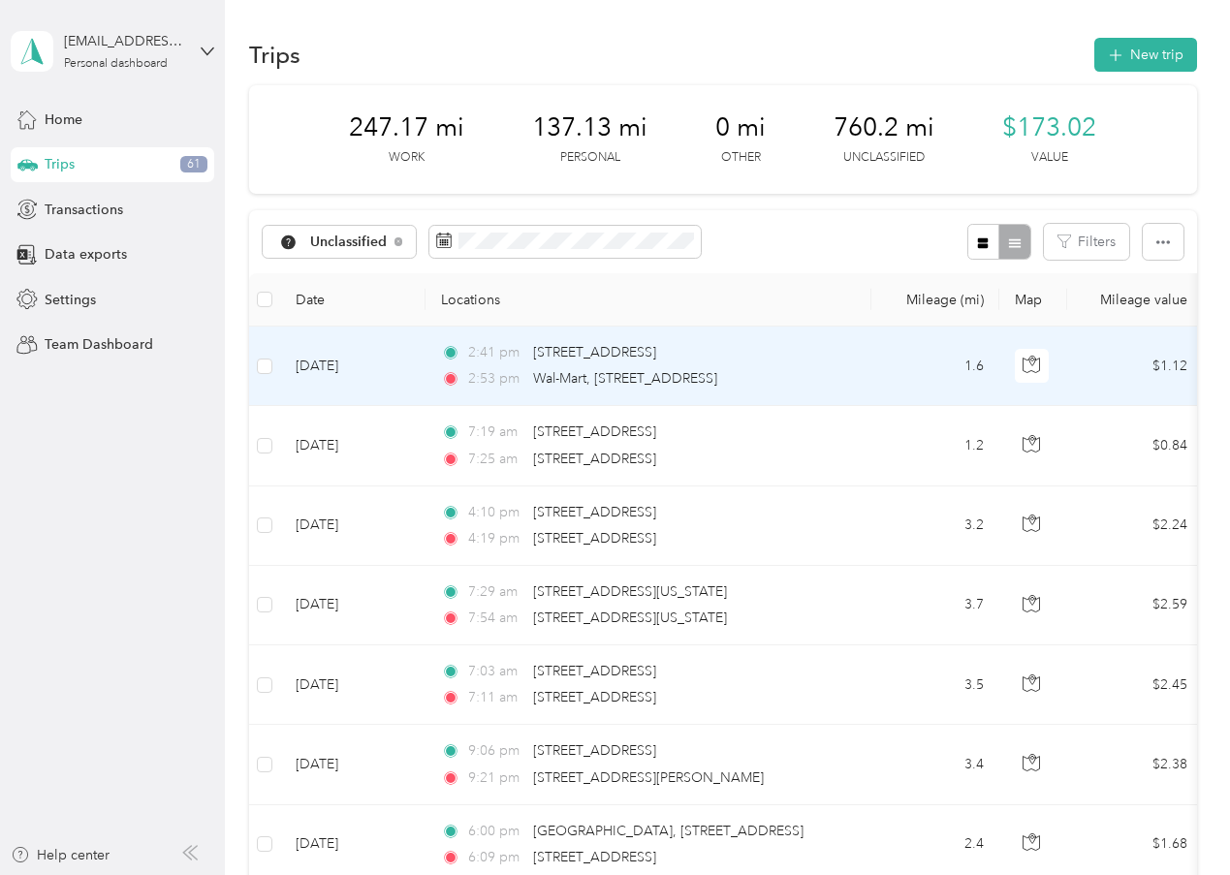
click at [346, 406] on td "[DATE]" at bounding box center [352, 366] width 145 height 79
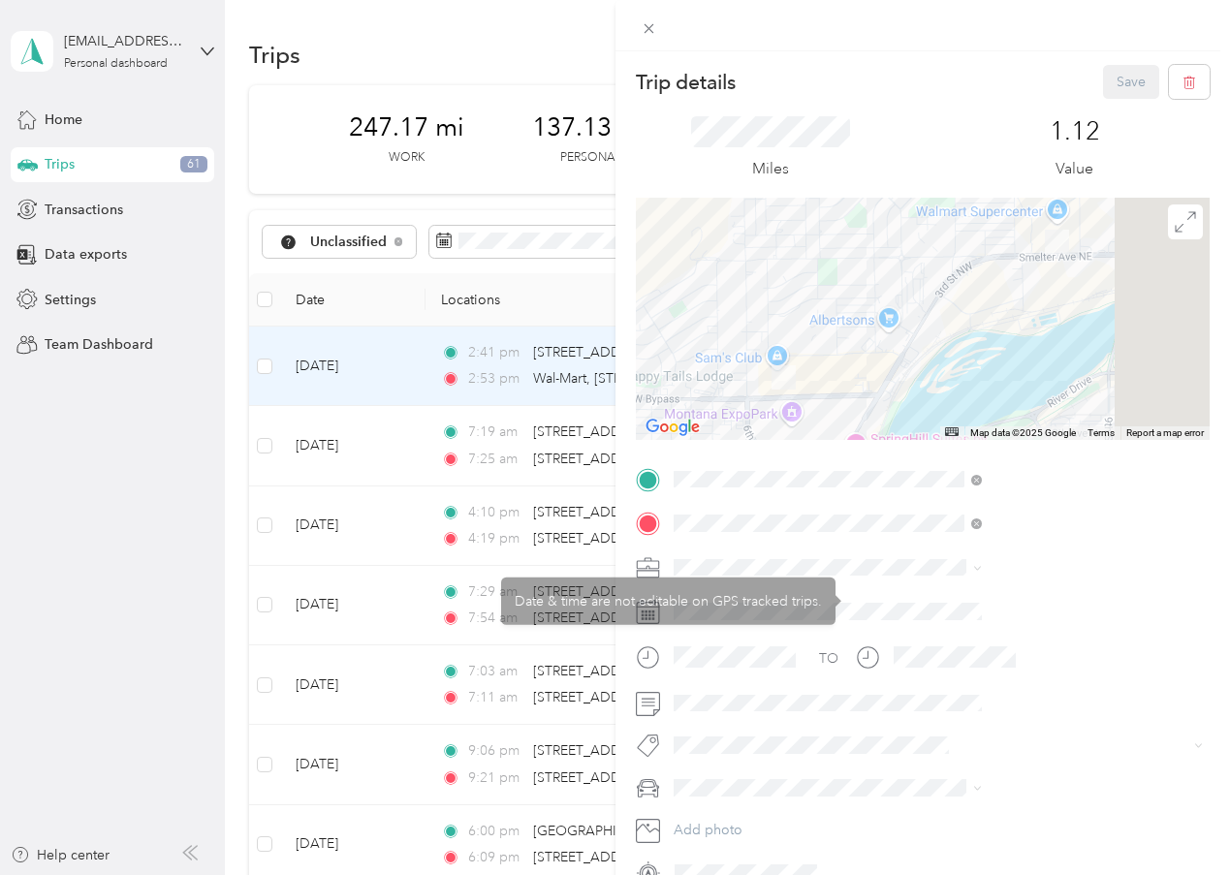
click at [874, 572] on span at bounding box center [939, 567] width 544 height 31
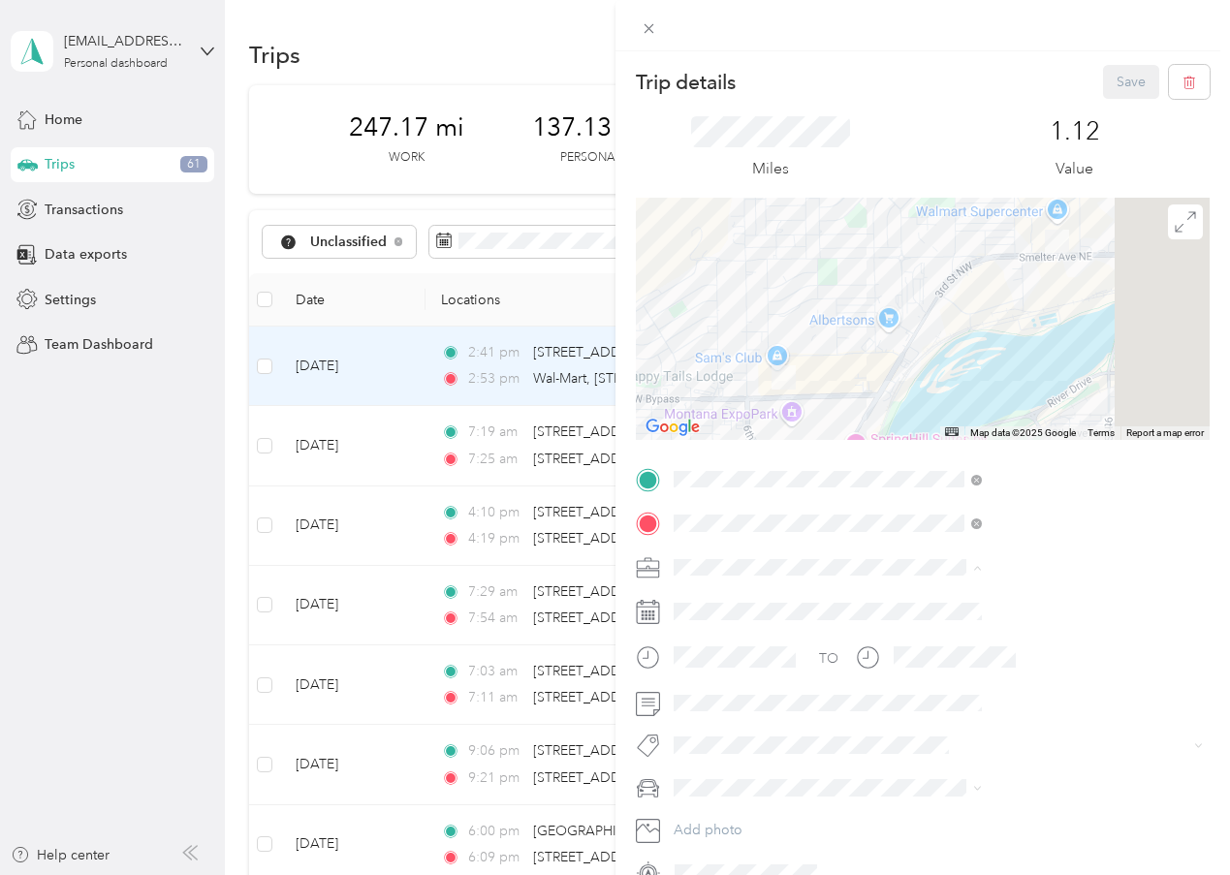
click at [904, 644] on ol "Work Personal Consultant Other Charity Medical Moving Commute" at bounding box center [1032, 719] width 322 height 271
click at [929, 643] on li "Personal" at bounding box center [1032, 635] width 322 height 34
click at [1103, 83] on button "Save" at bounding box center [1131, 82] width 56 height 34
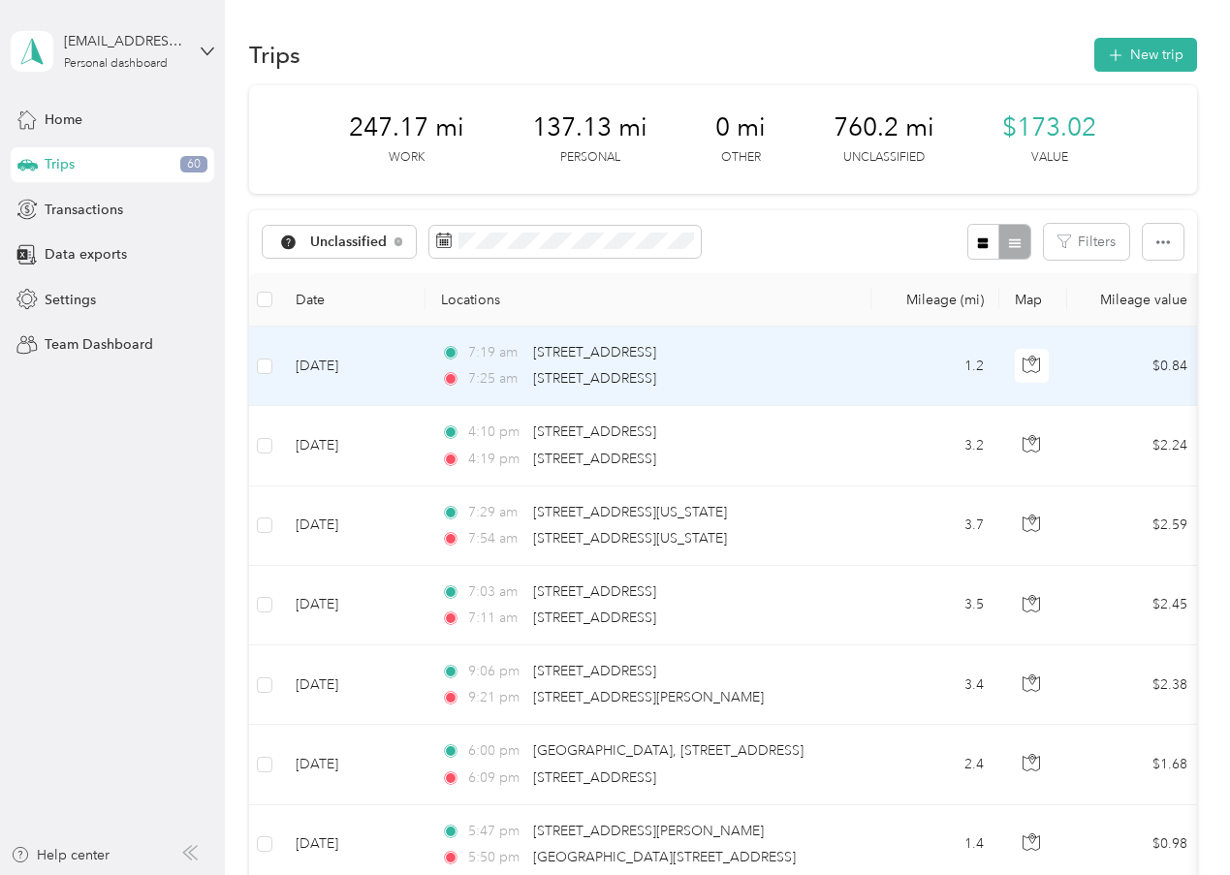
click at [354, 406] on td "[DATE]" at bounding box center [352, 366] width 145 height 79
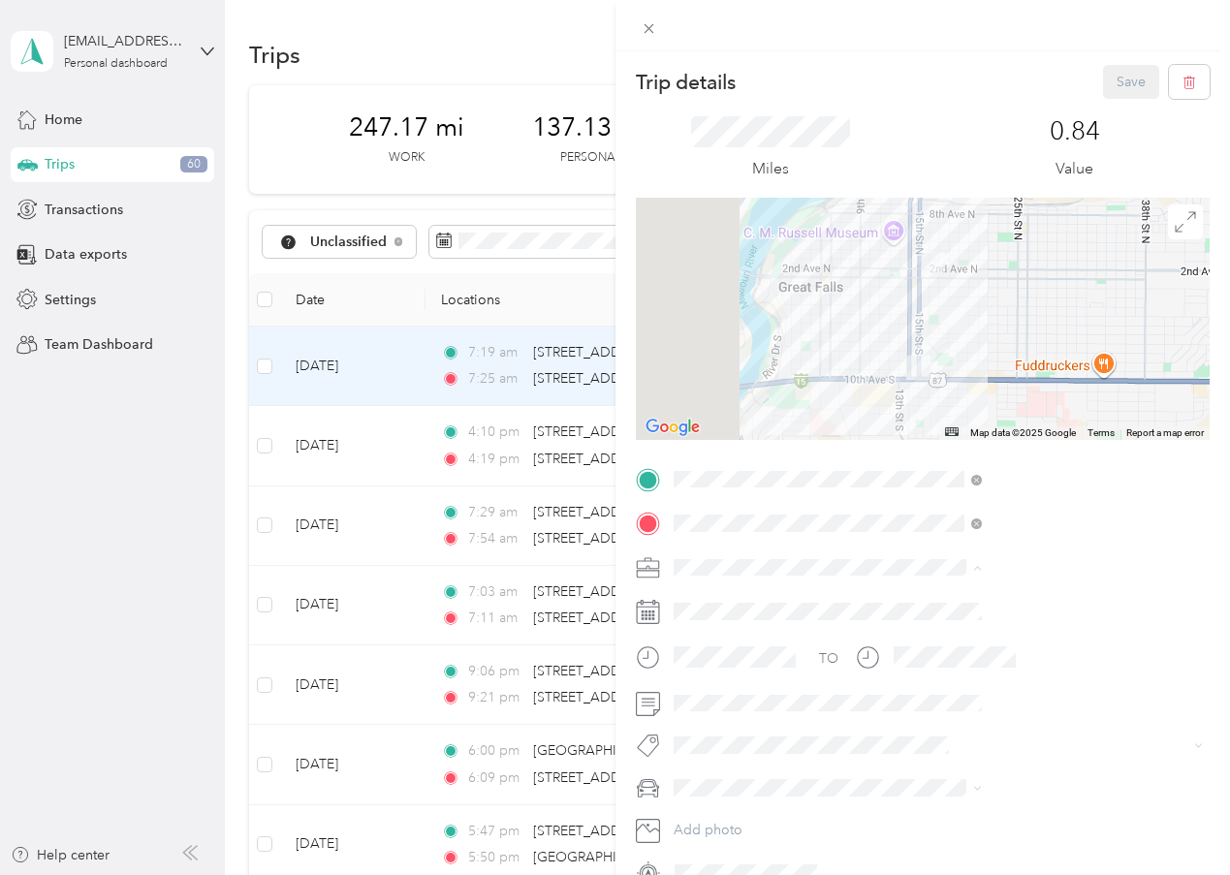
click at [910, 634] on div "Personal" at bounding box center [1032, 635] width 295 height 20
click at [1107, 82] on button "Save" at bounding box center [1131, 82] width 56 height 34
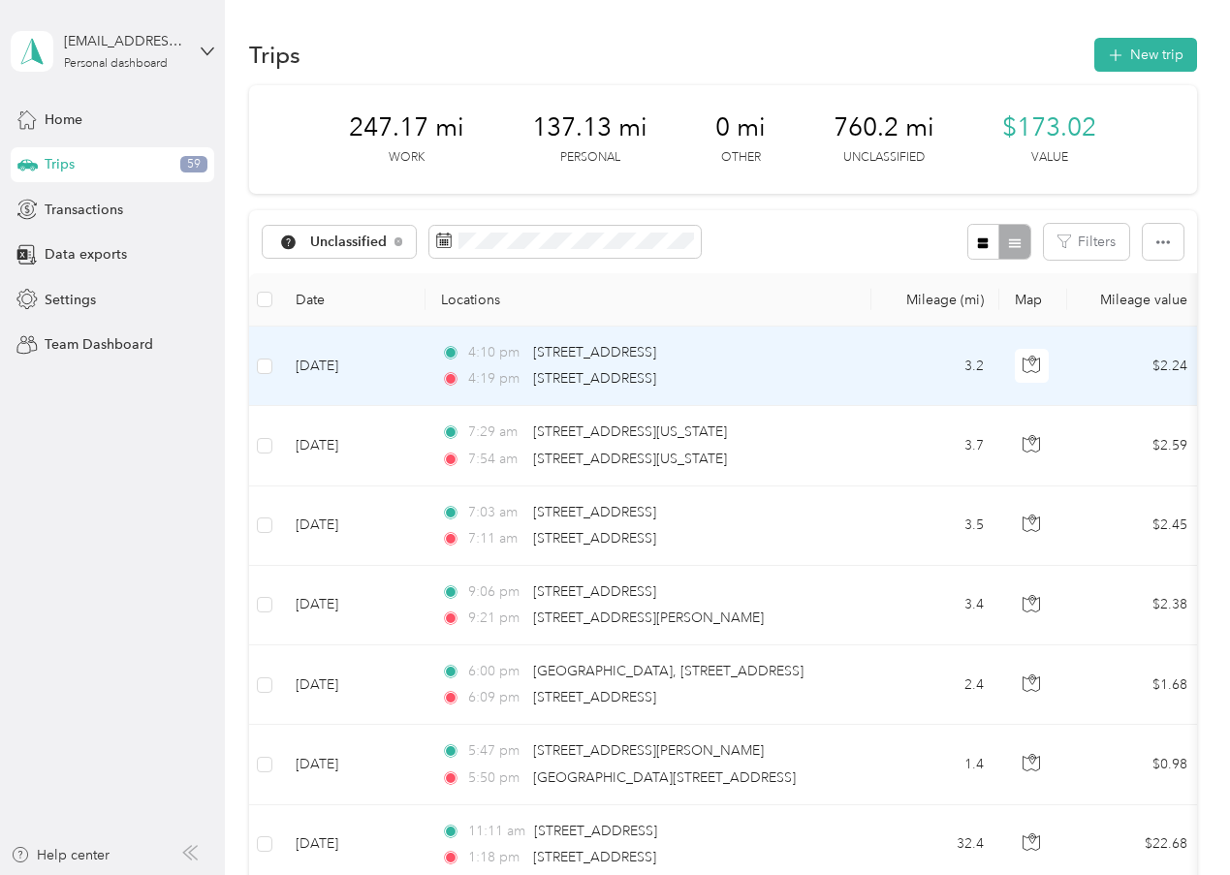
click at [402, 406] on td "[DATE]" at bounding box center [352, 366] width 145 height 79
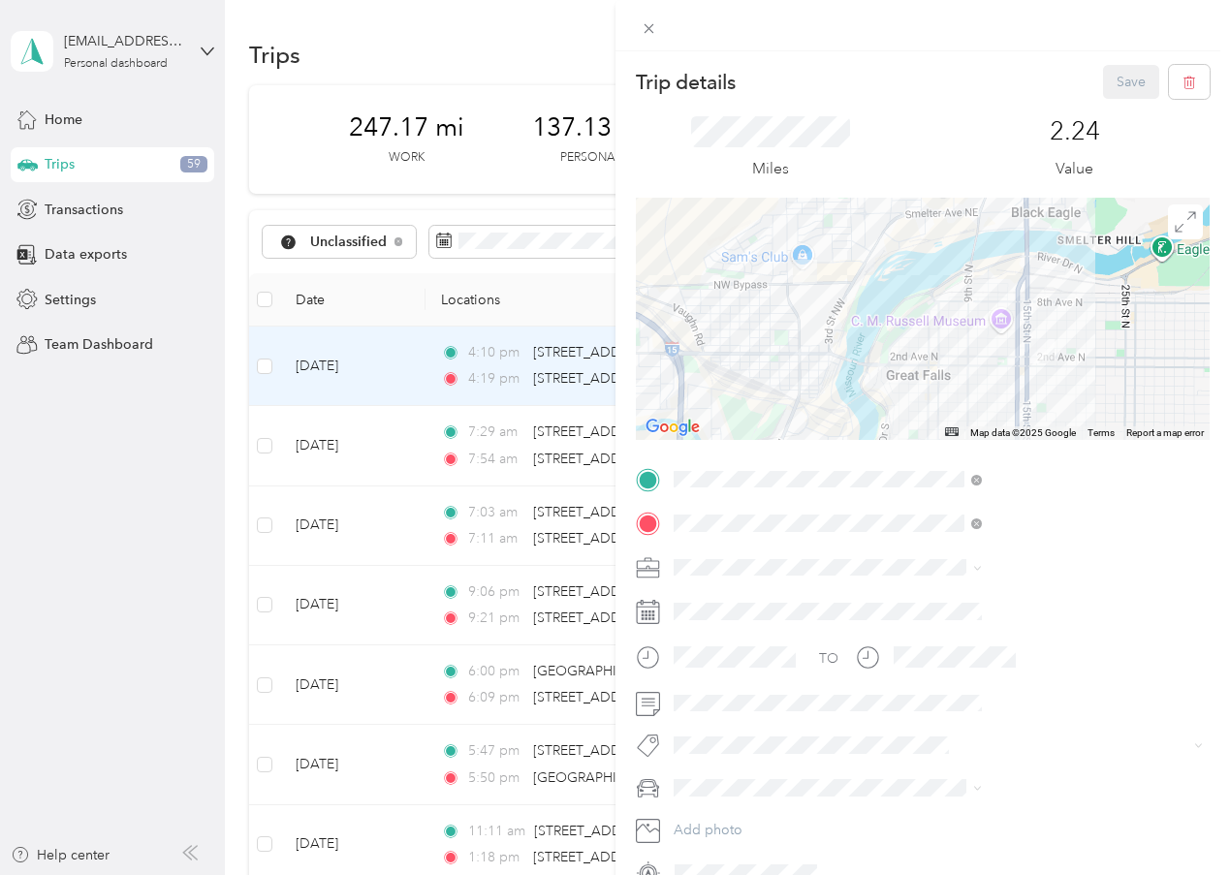
click at [909, 600] on div "Work" at bounding box center [1032, 593] width 295 height 20
click at [1107, 93] on button "Save" at bounding box center [1131, 82] width 56 height 34
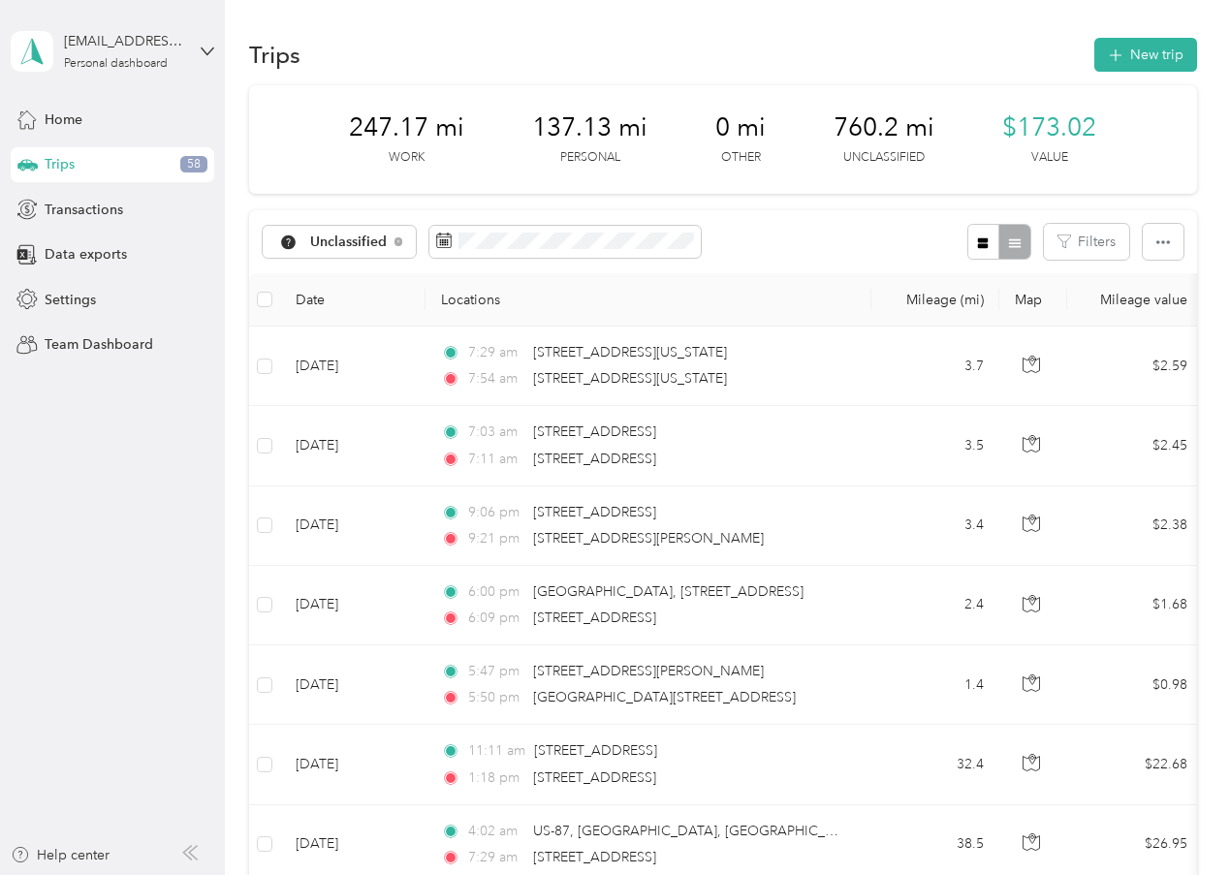
drag, startPoint x: 599, startPoint y: 224, endPoint x: 544, endPoint y: 252, distance: 62.0
click at [544, 194] on div "247.17 mi Work 137.13 mi Personal 0 mi Other 760.2 mi Unclassified $173.02 Value" at bounding box center [723, 139] width 948 height 109
click at [62, 120] on span "Home" at bounding box center [64, 120] width 38 height 20
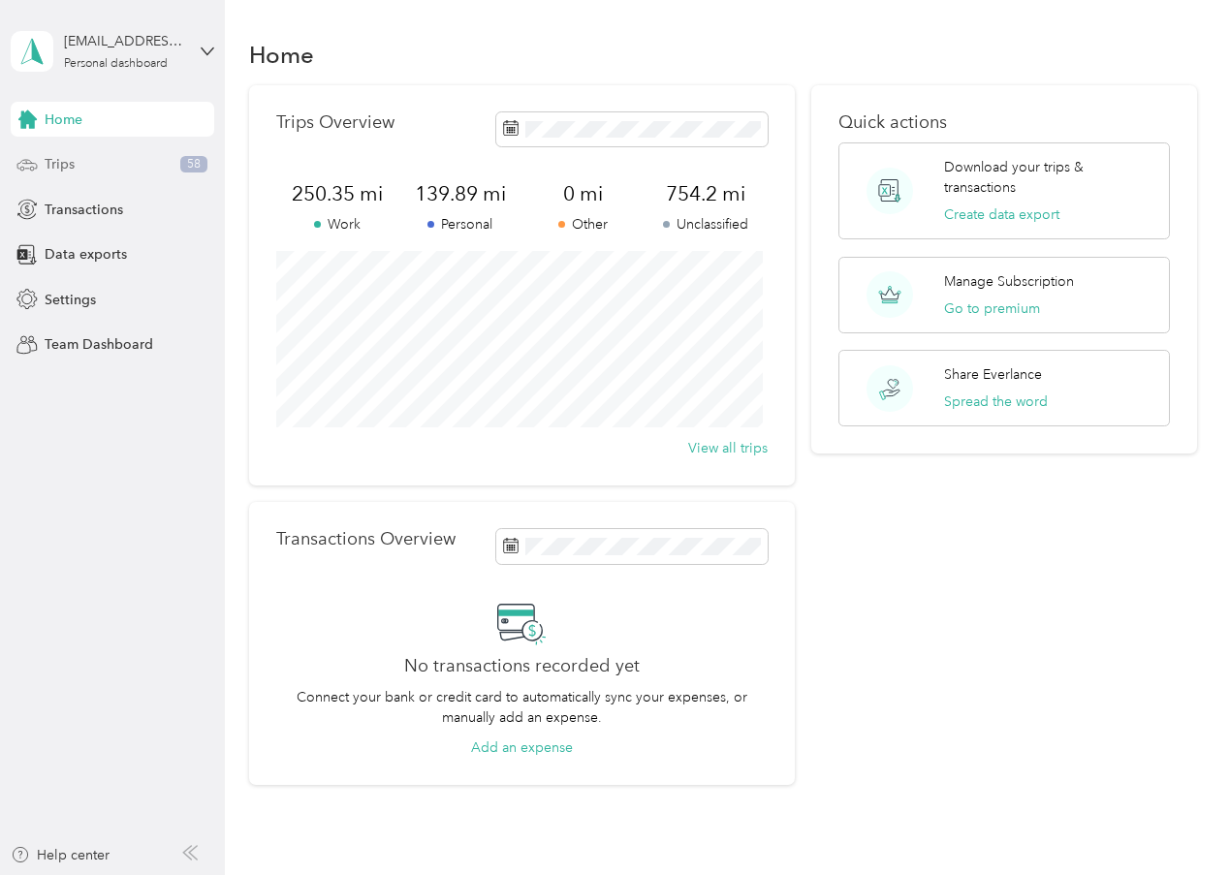
click at [64, 168] on span "Trips" at bounding box center [60, 164] width 30 height 20
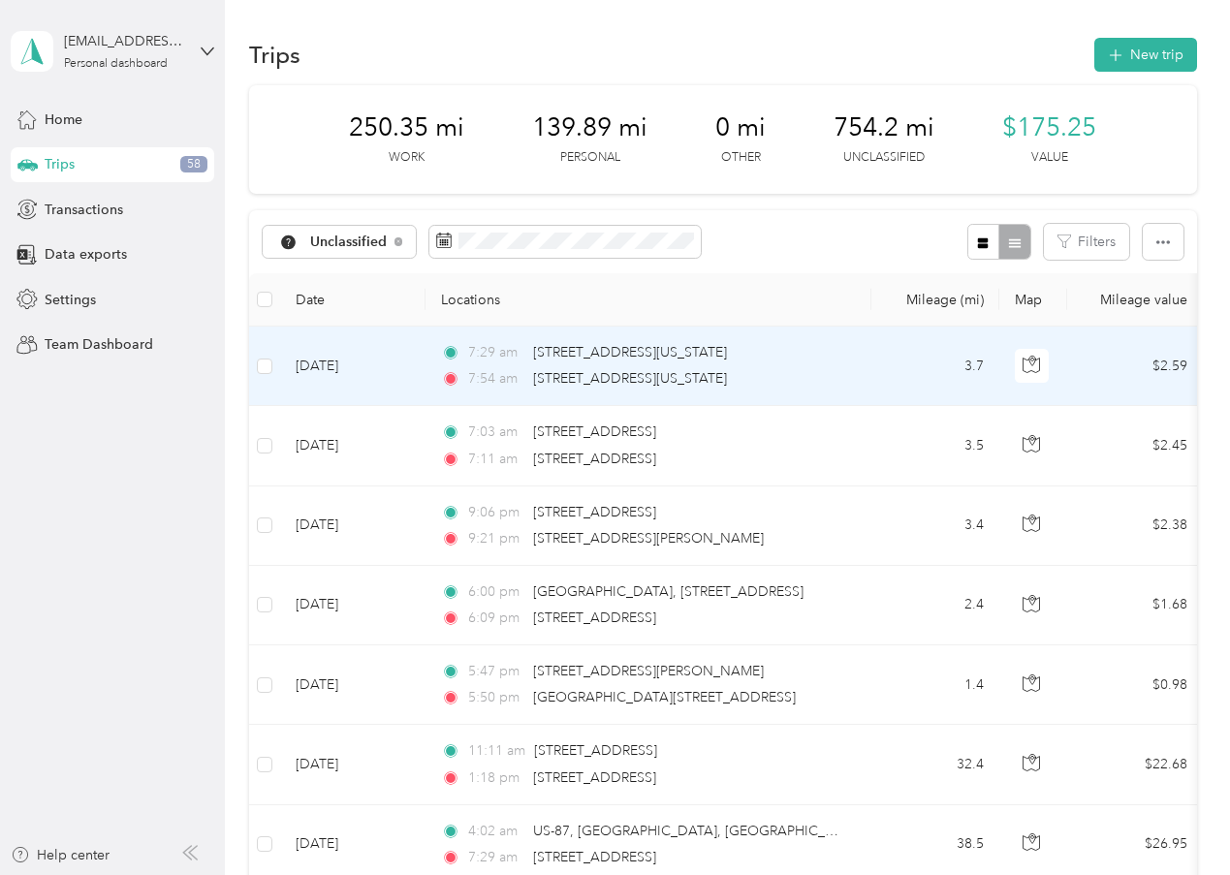
click at [362, 406] on td "[DATE]" at bounding box center [352, 366] width 145 height 79
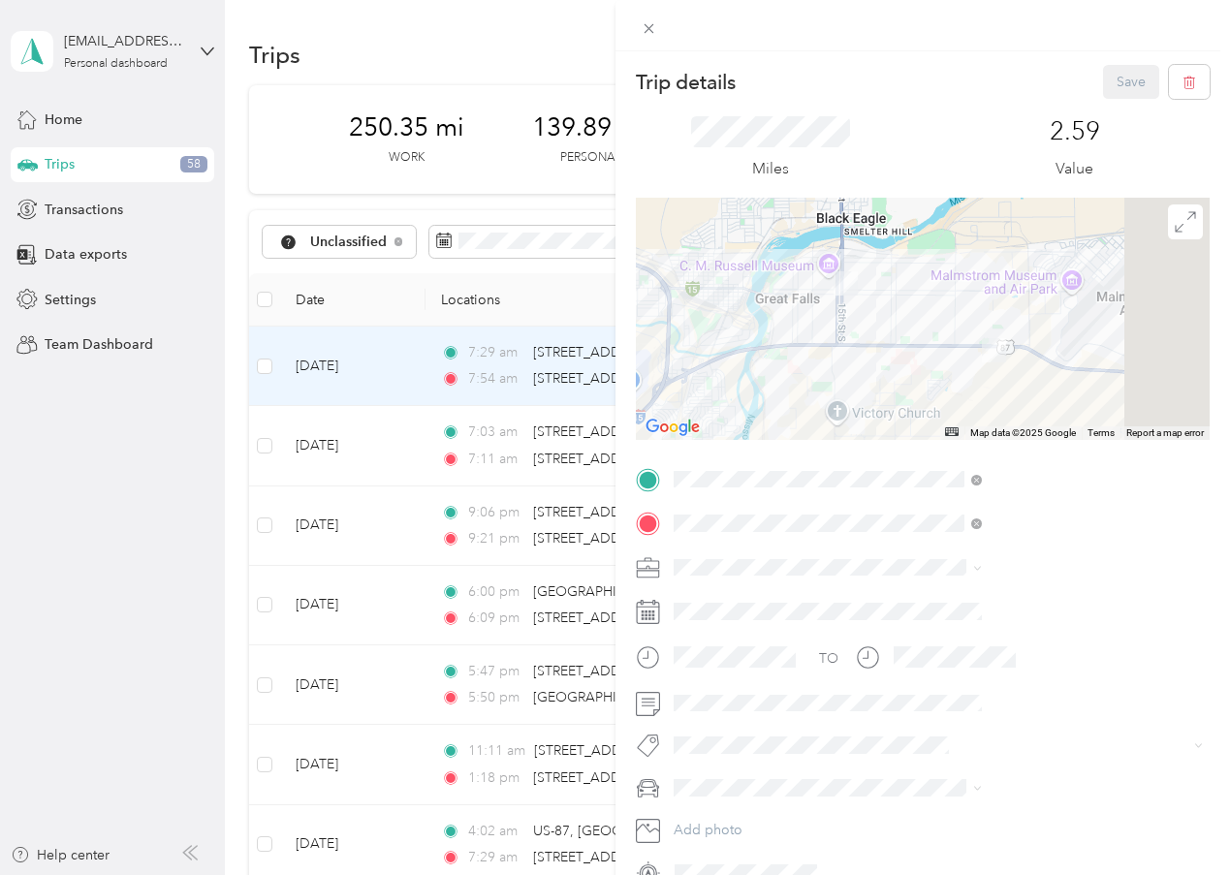
click at [901, 598] on span "Work" at bounding box center [901, 598] width 33 height 16
click at [1111, 84] on button "Save" at bounding box center [1131, 82] width 56 height 34
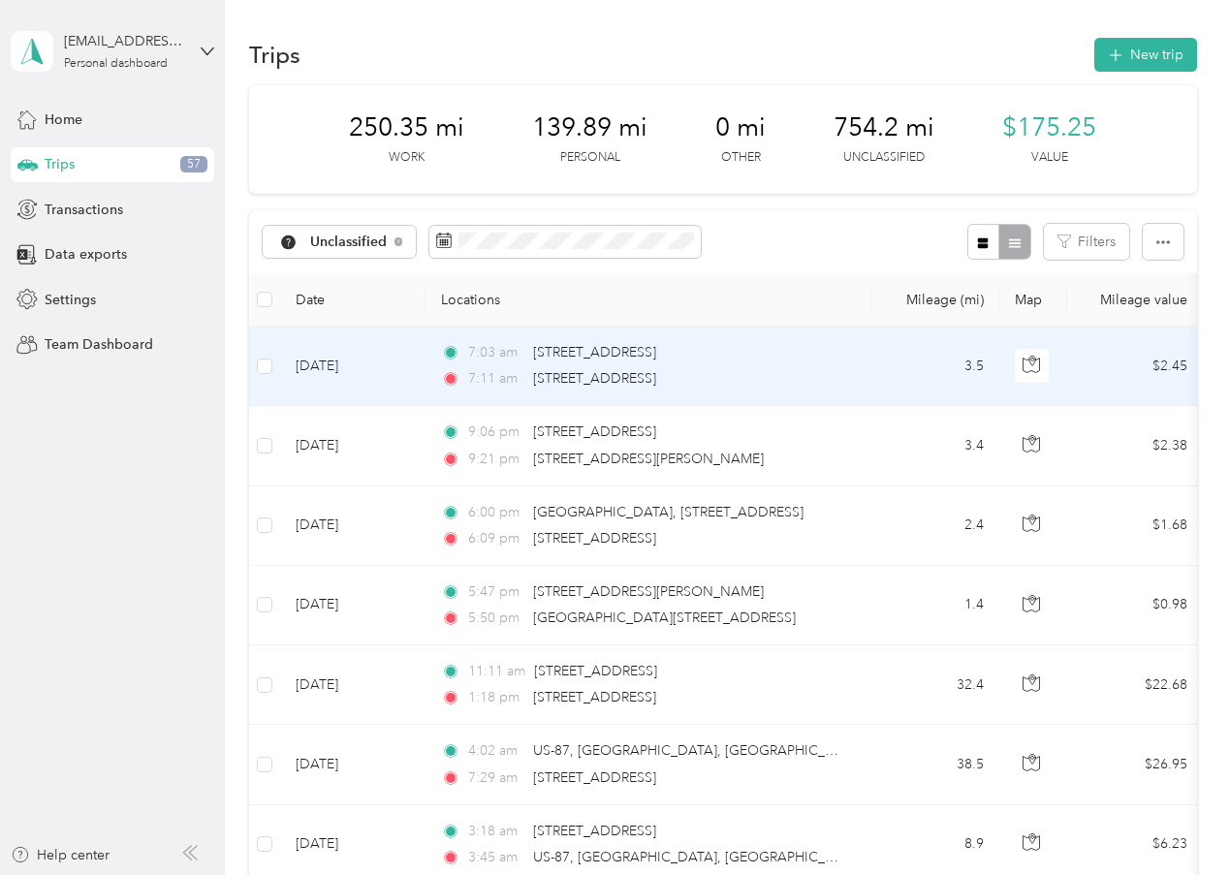
click at [357, 406] on td "[DATE]" at bounding box center [352, 366] width 145 height 79
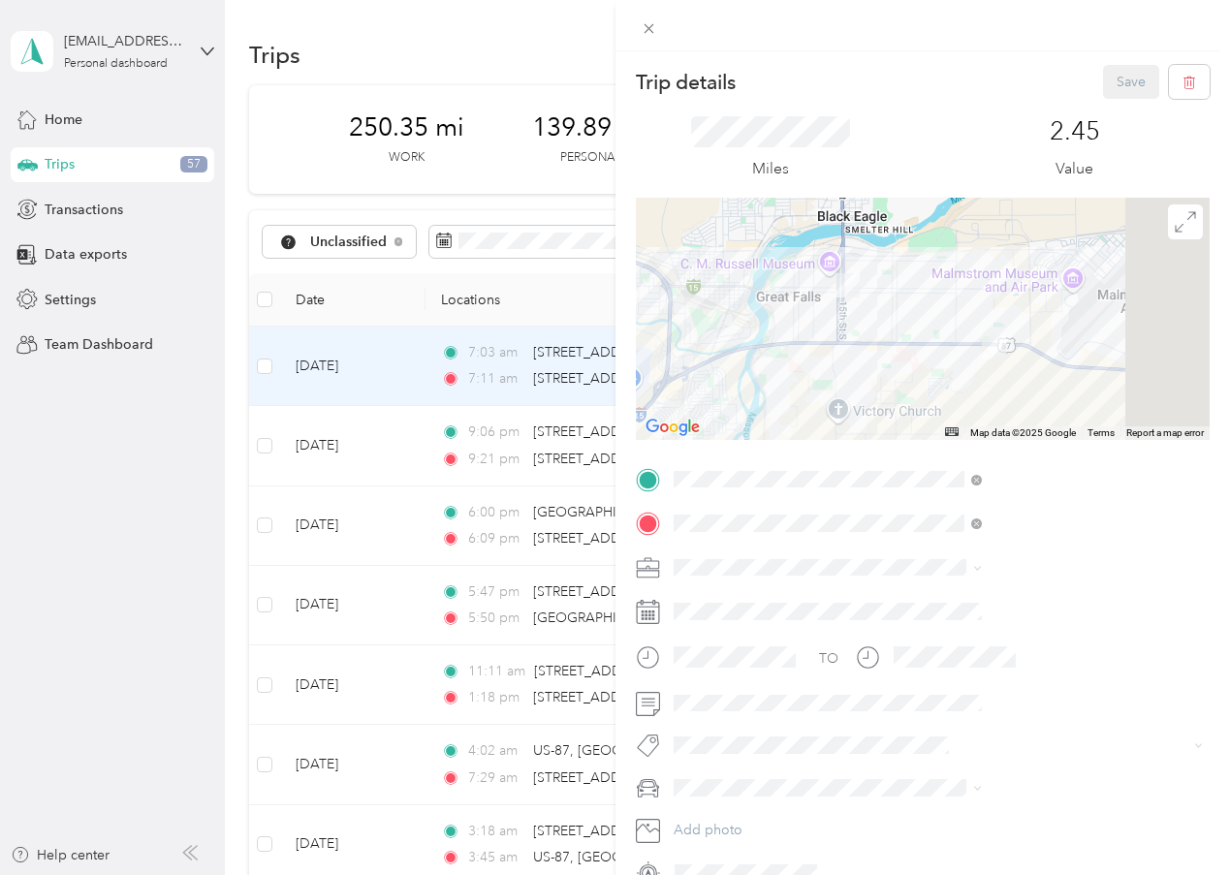
click at [908, 601] on div "Work" at bounding box center [1032, 593] width 295 height 20
click at [1117, 87] on button "Save" at bounding box center [1131, 82] width 56 height 34
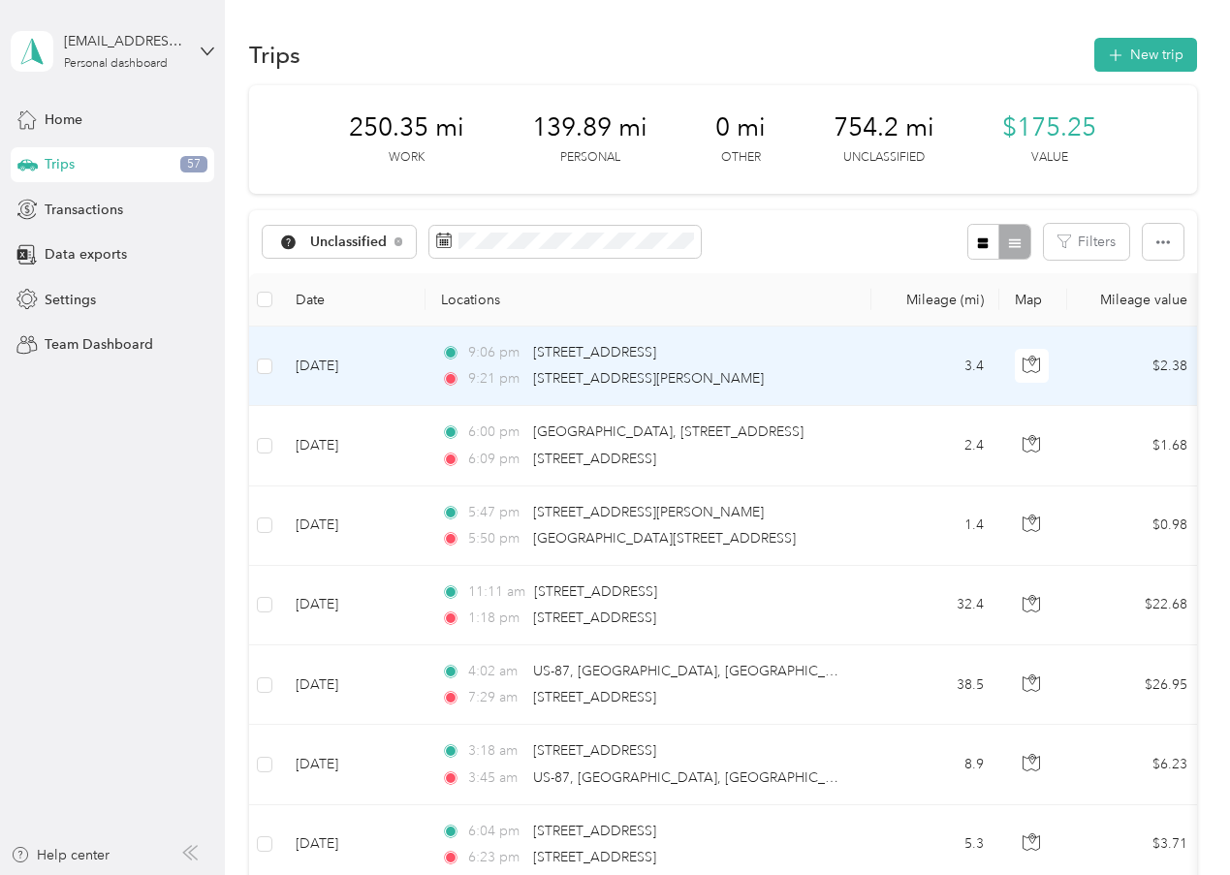
click at [342, 406] on td "[DATE]" at bounding box center [352, 366] width 145 height 79
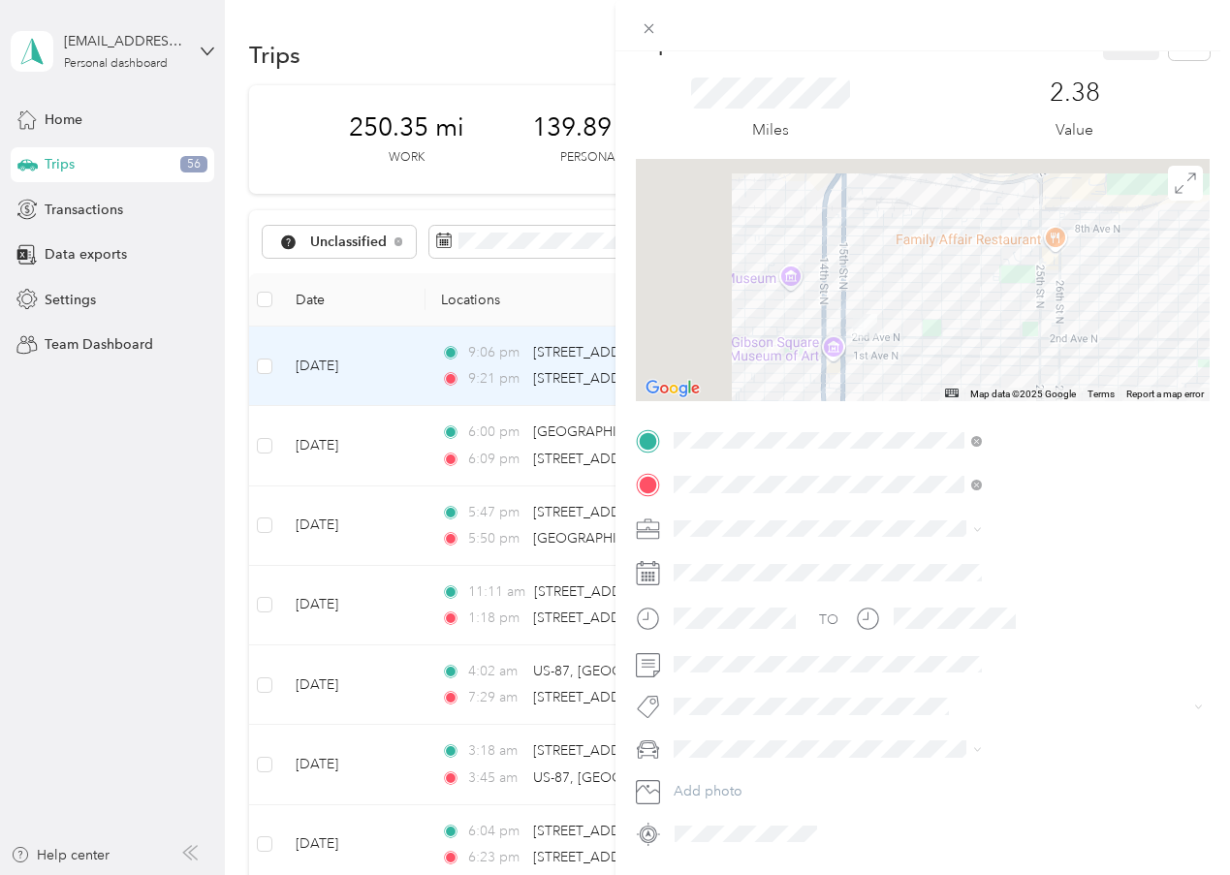
scroll to position [100, 13]
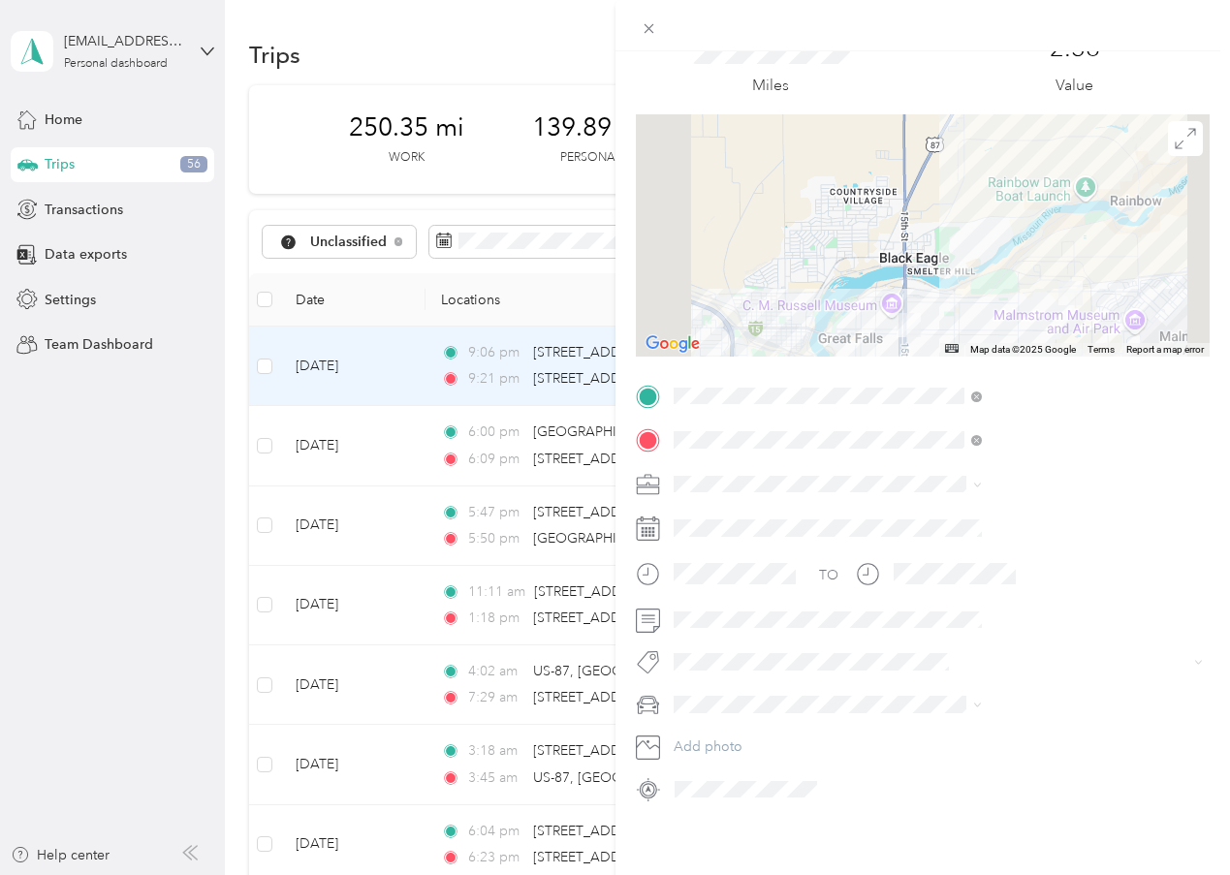
click at [401, 617] on div "Trip details Save This trip cannot be edited because it is either under review,…" at bounding box center [615, 437] width 1230 height 875
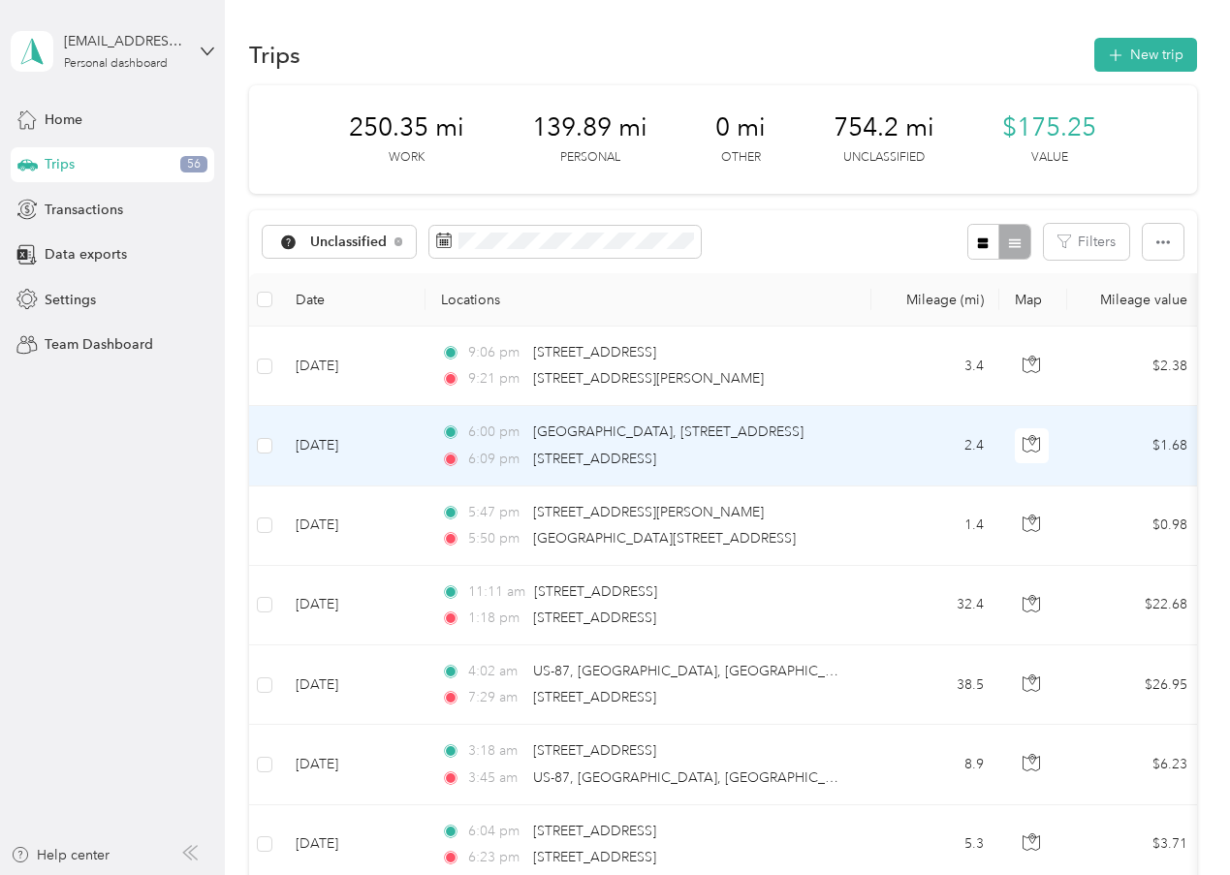
click at [538, 469] on div "6:00 pm [GEOGRAPHIC_DATA], [STREET_ADDRESS] 6:09 pm [STREET_ADDRESS]" at bounding box center [644, 445] width 407 height 47
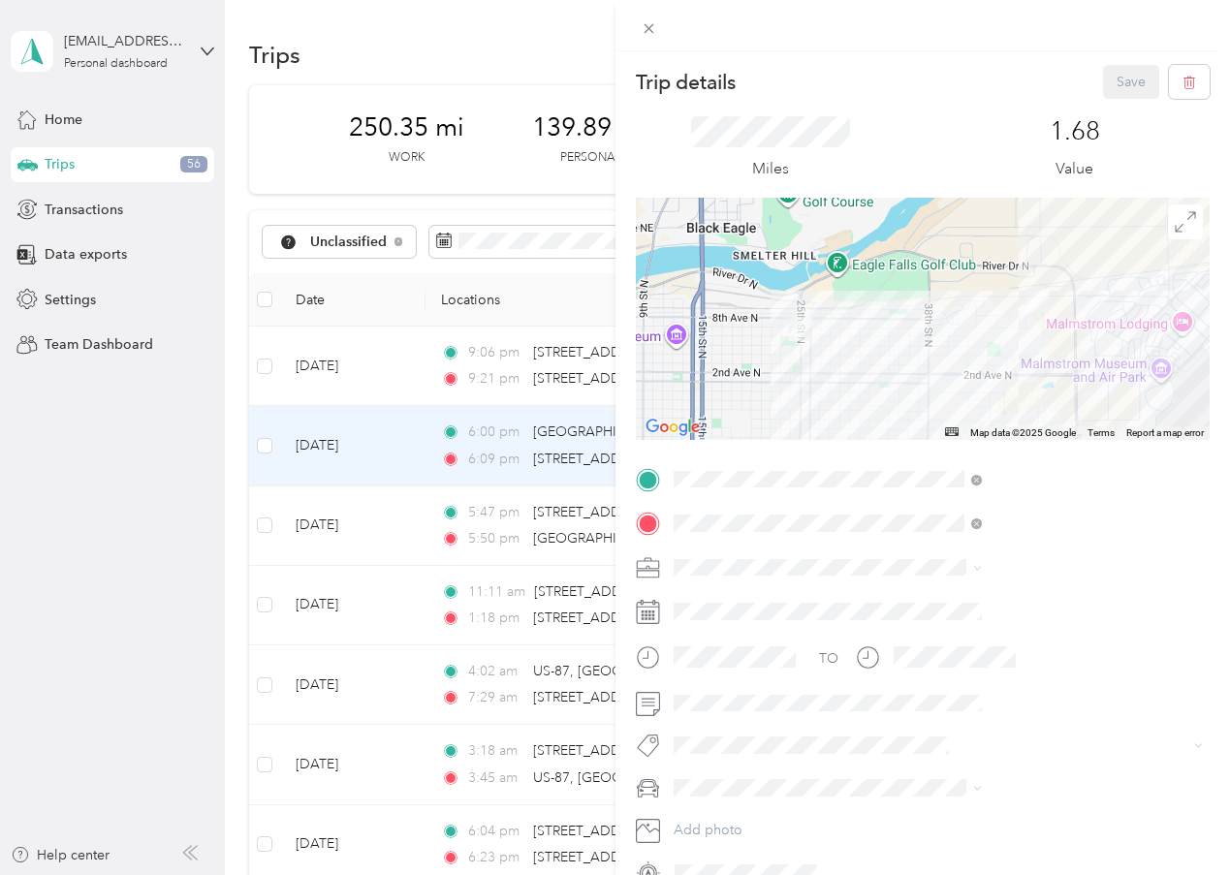
click at [916, 625] on div "Personal" at bounding box center [1032, 635] width 295 height 20
click at [1108, 86] on button "Save" at bounding box center [1131, 82] width 56 height 34
